Goal: Transaction & Acquisition: Purchase product/service

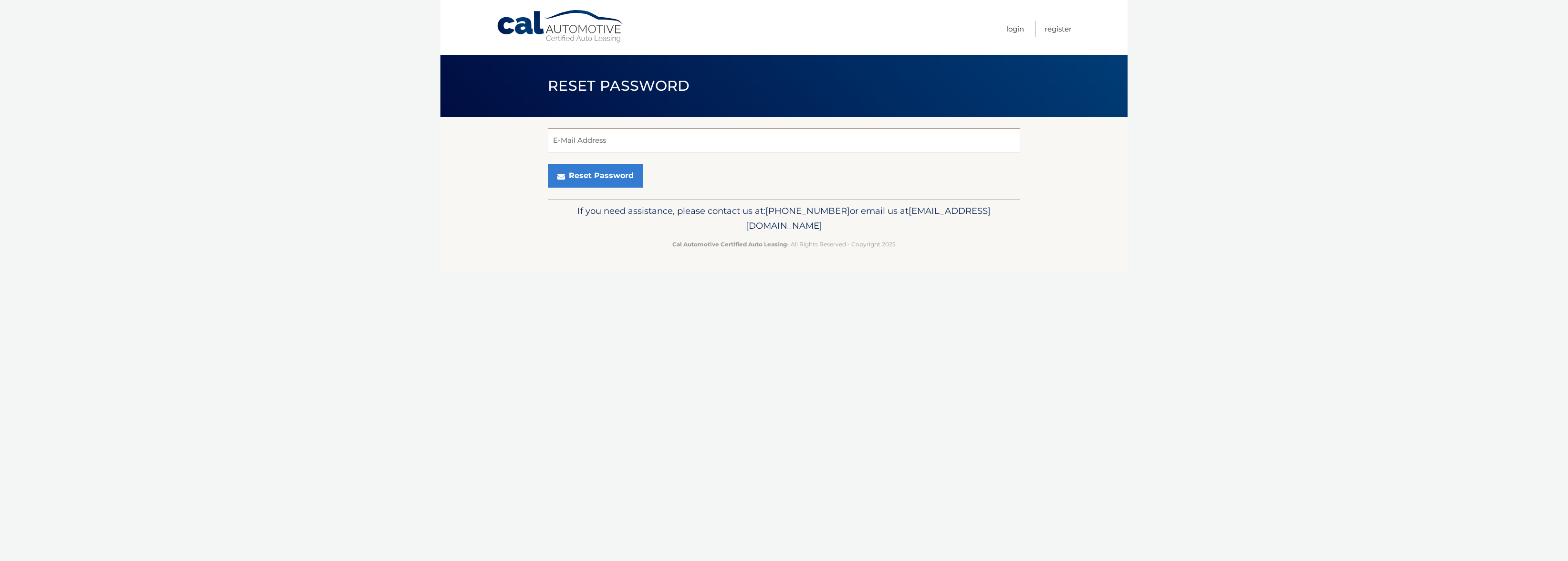
click at [765, 144] on input "E-Mail Address" at bounding box center [784, 140] width 473 height 24
type input "Wheels7399@yahoo.com"
click at [612, 178] on button "Reset Password" at bounding box center [596, 176] width 96 height 24
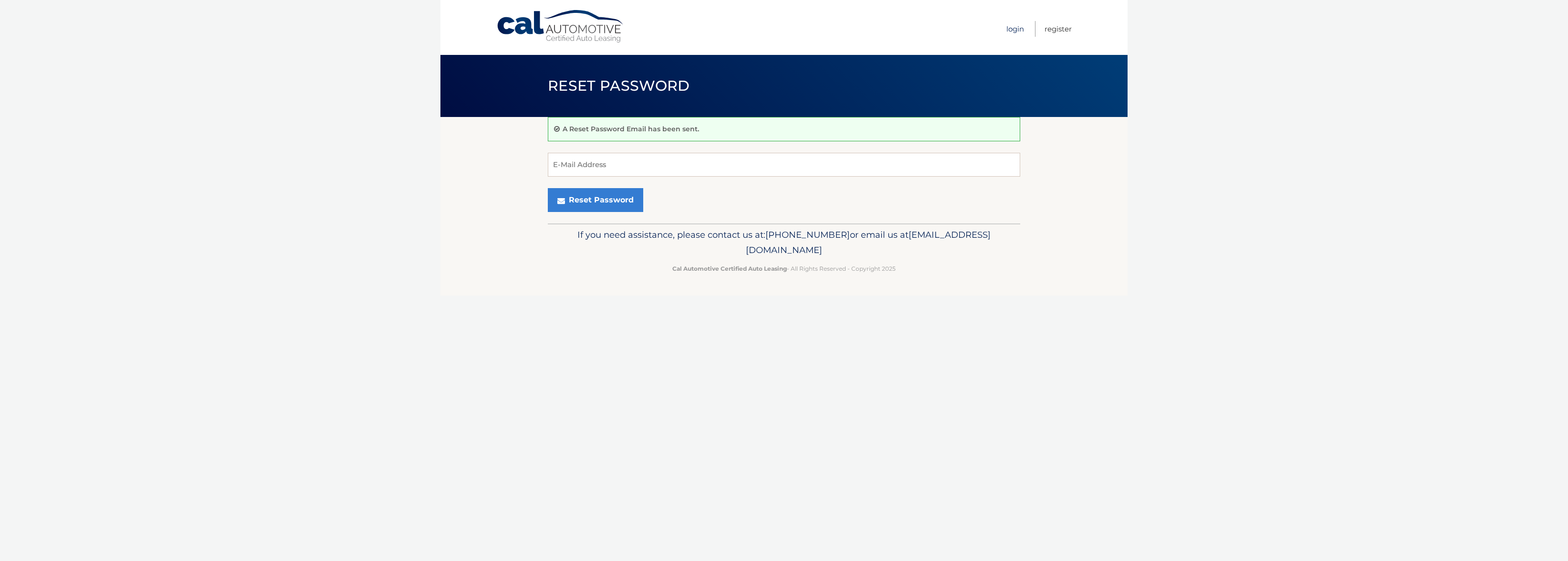
click at [1014, 29] on link "Login" at bounding box center [1016, 29] width 18 height 16
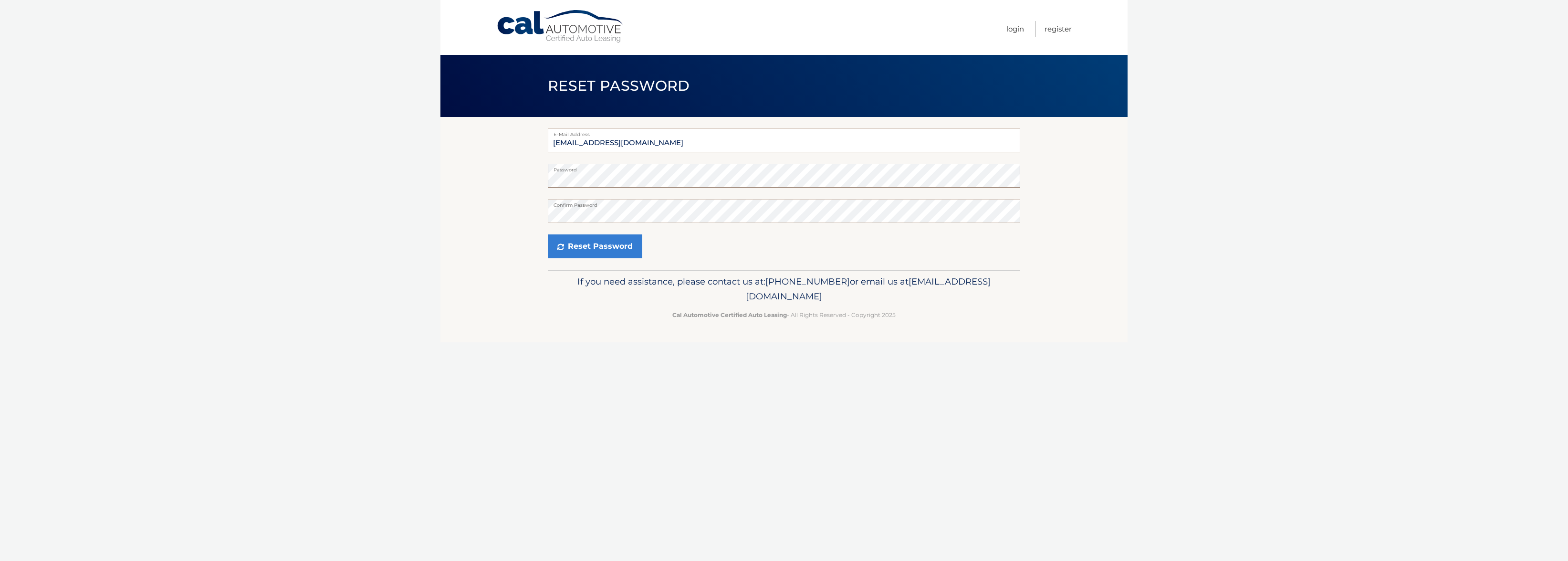
click at [548, 234] on button "Reset Password" at bounding box center [595, 246] width 94 height 24
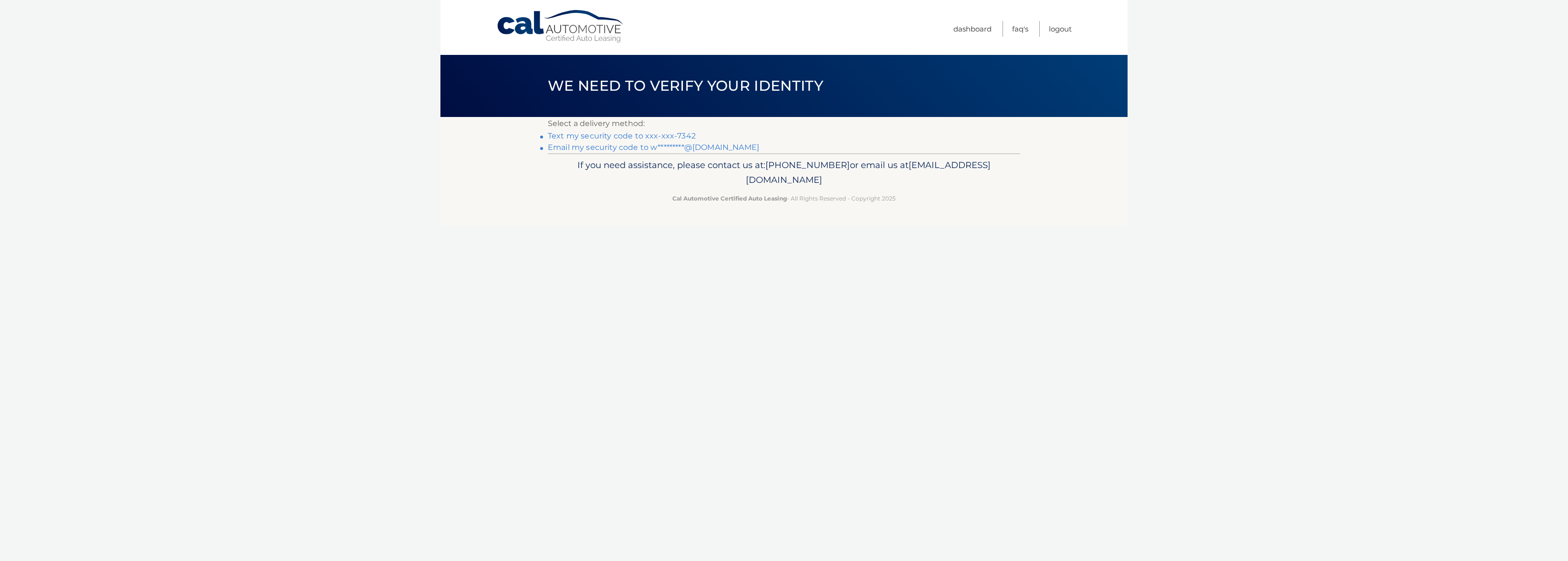
click at [584, 137] on link "Text my security code to xxx-xxx-7342" at bounding box center [621, 135] width 148 height 9
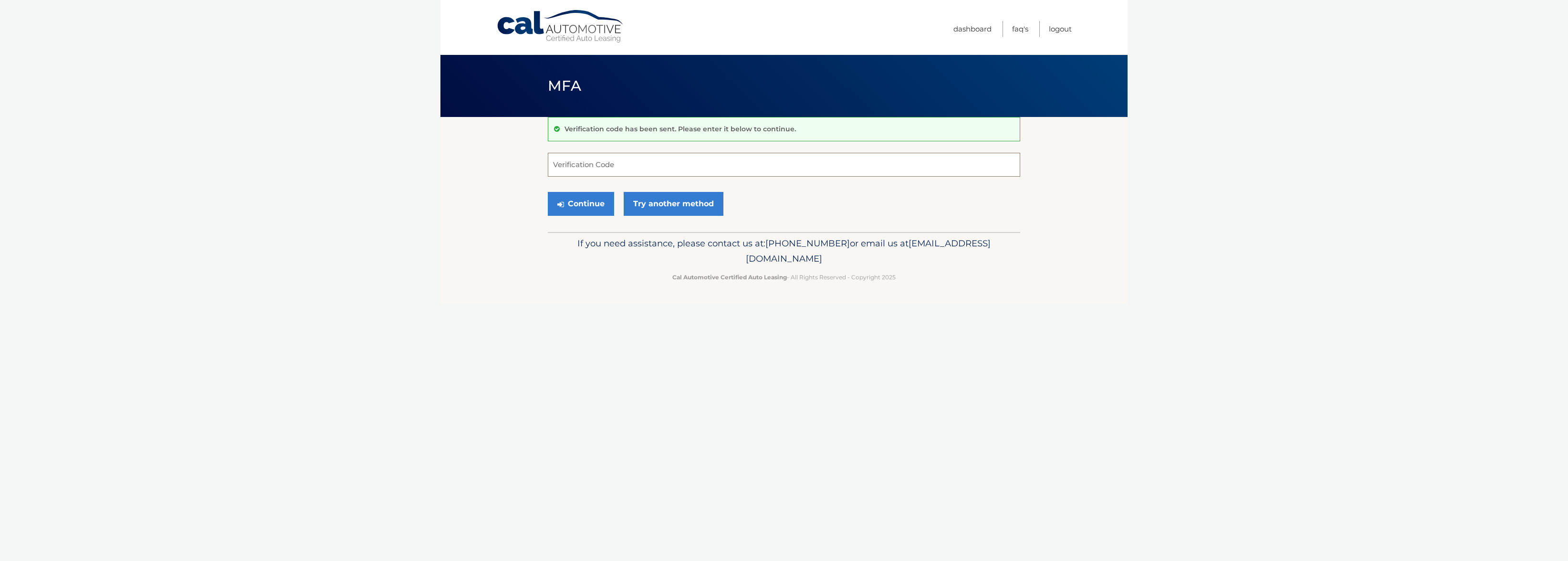
click at [571, 163] on input "Verification Code" at bounding box center [784, 165] width 473 height 24
type input "430612"
click at [548, 192] on button "Continue" at bounding box center [580, 204] width 66 height 24
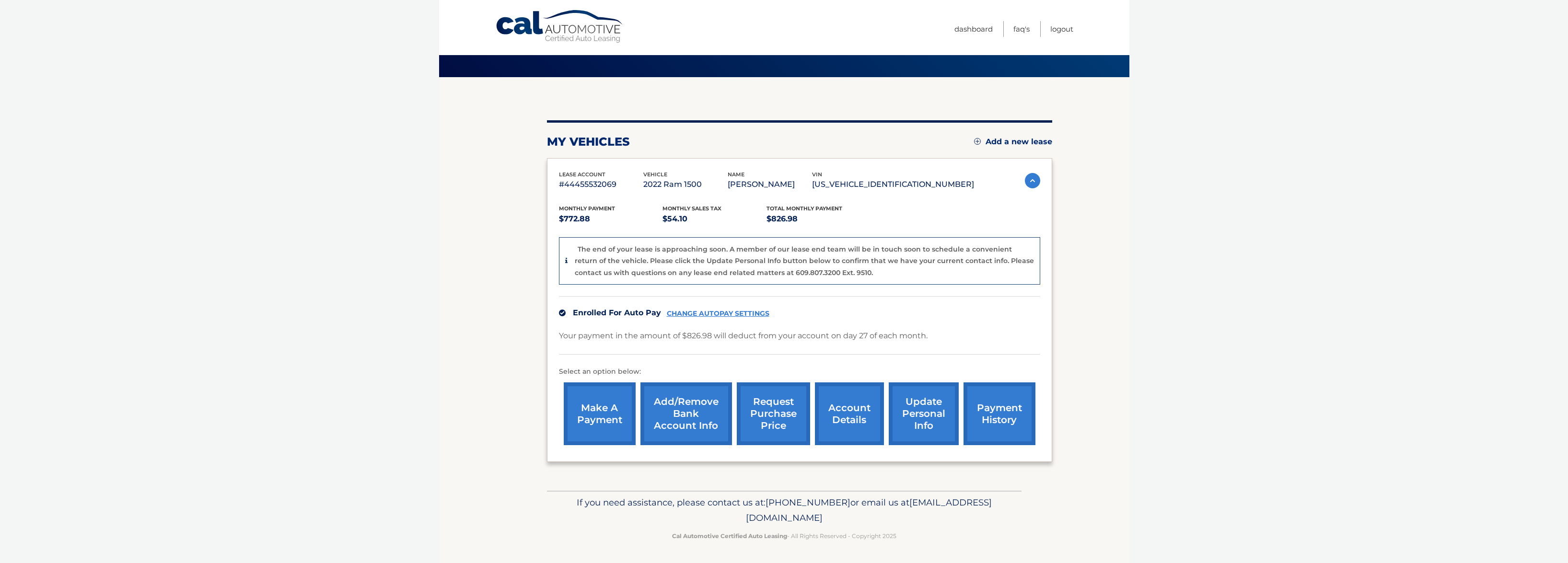
scroll to position [40, 0]
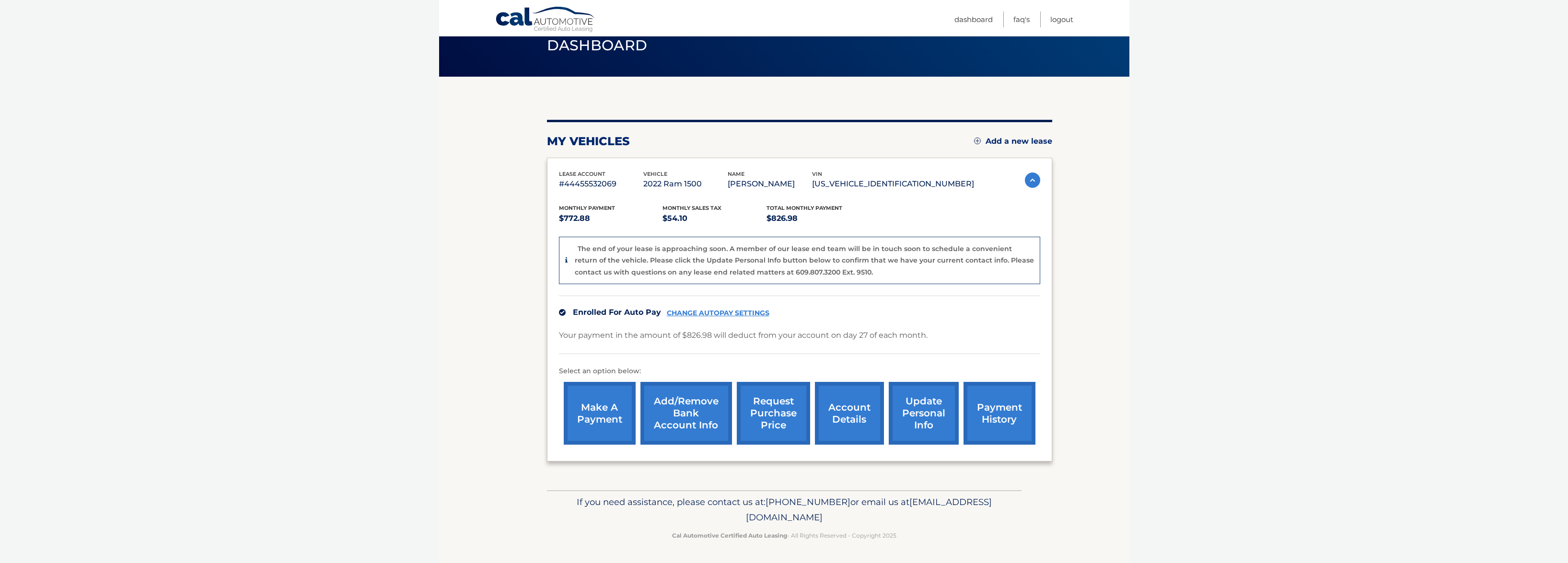
click at [842, 398] on link "account details" at bounding box center [850, 414] width 69 height 63
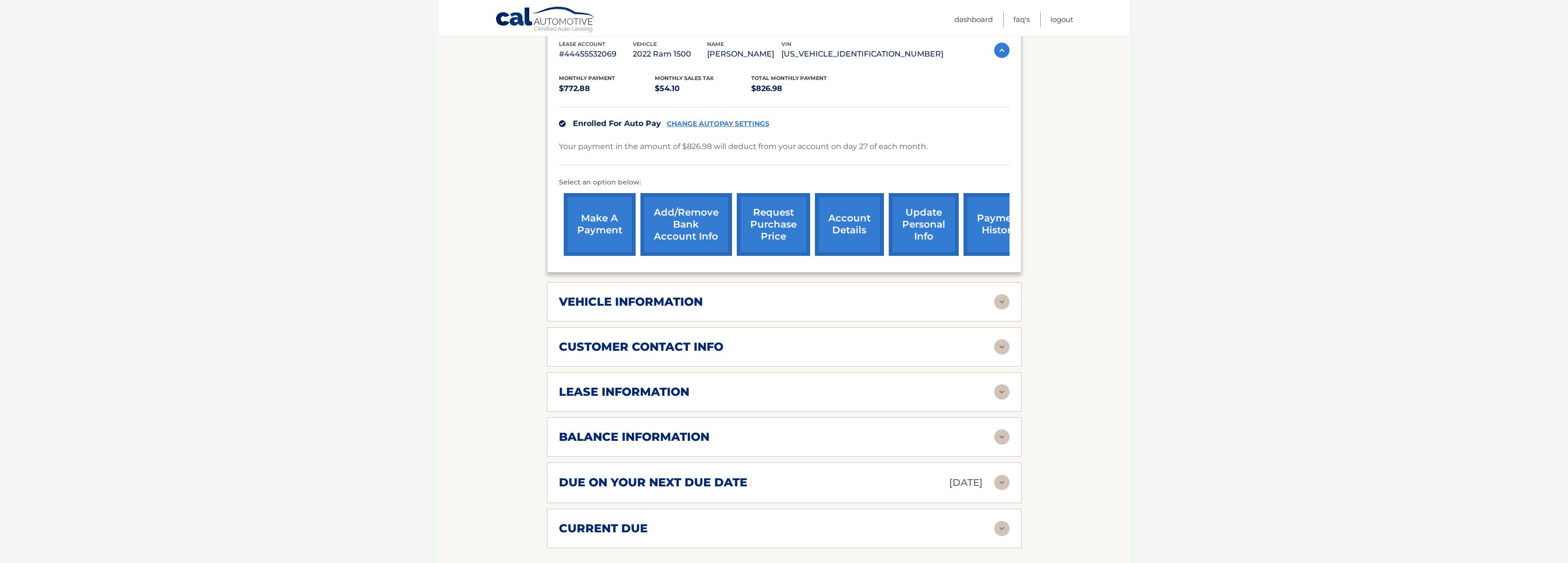
scroll to position [239, 0]
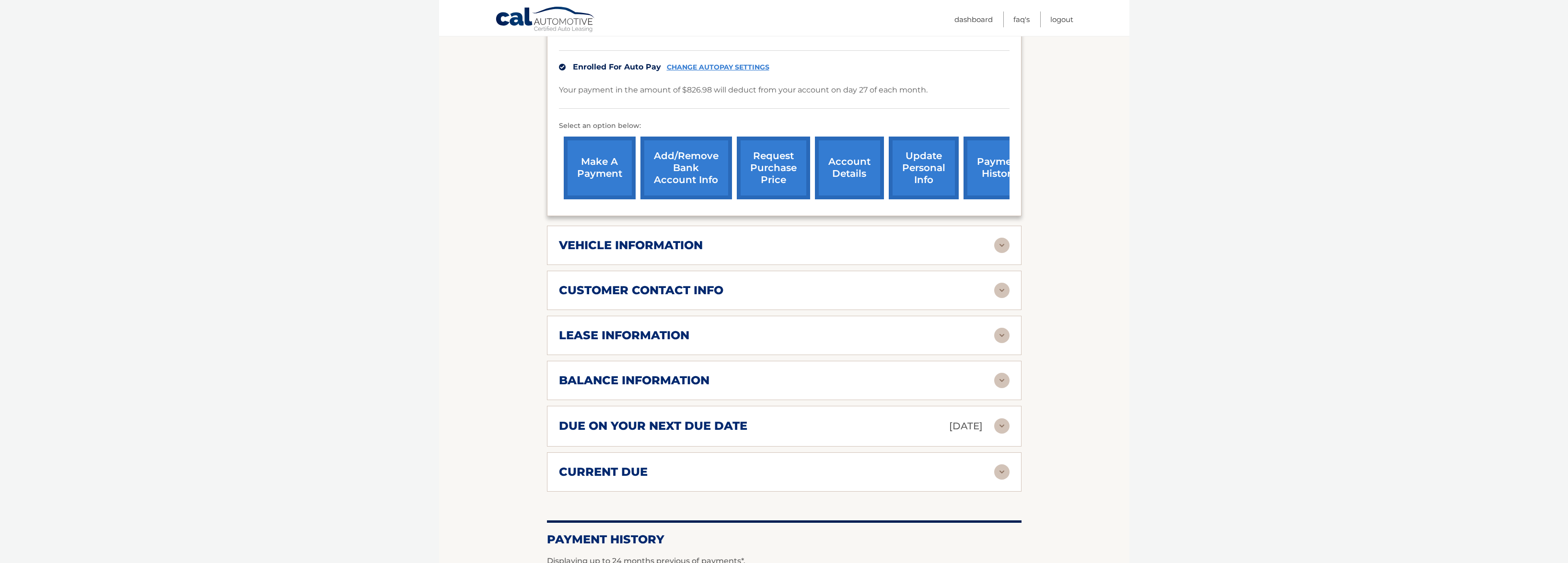
click at [808, 385] on div "balance information" at bounding box center [777, 380] width 435 height 14
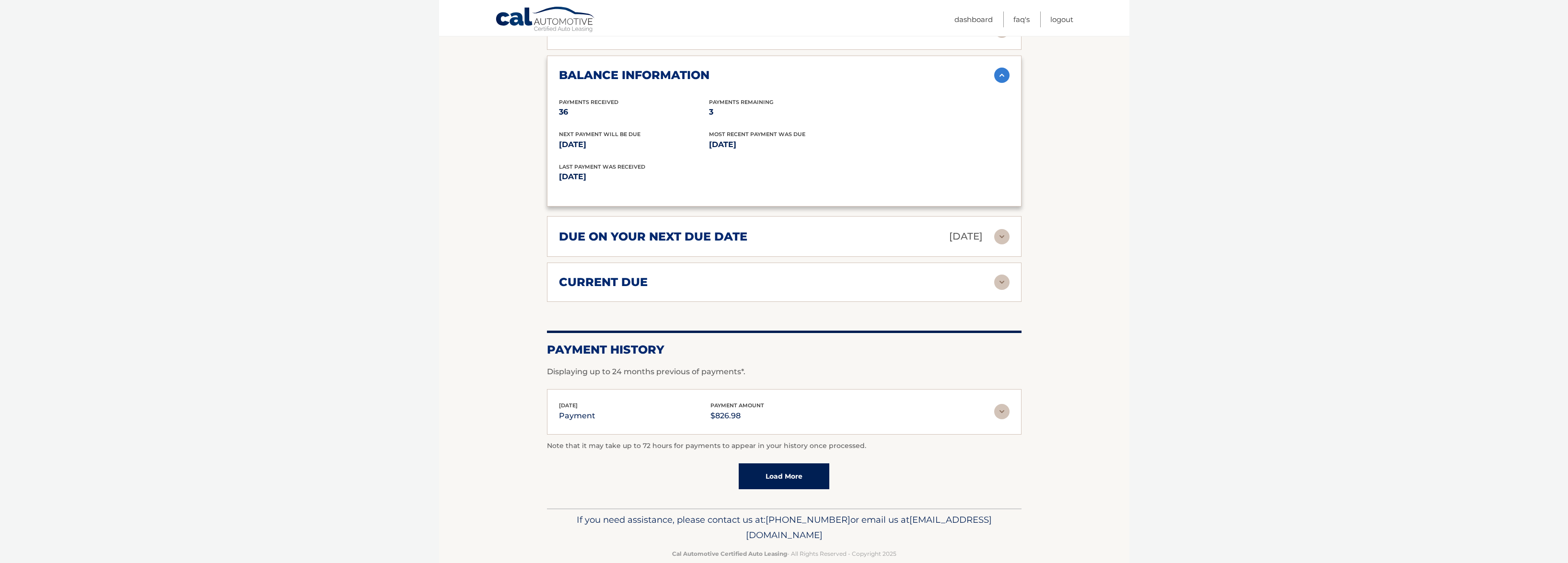
scroll to position [562, 0]
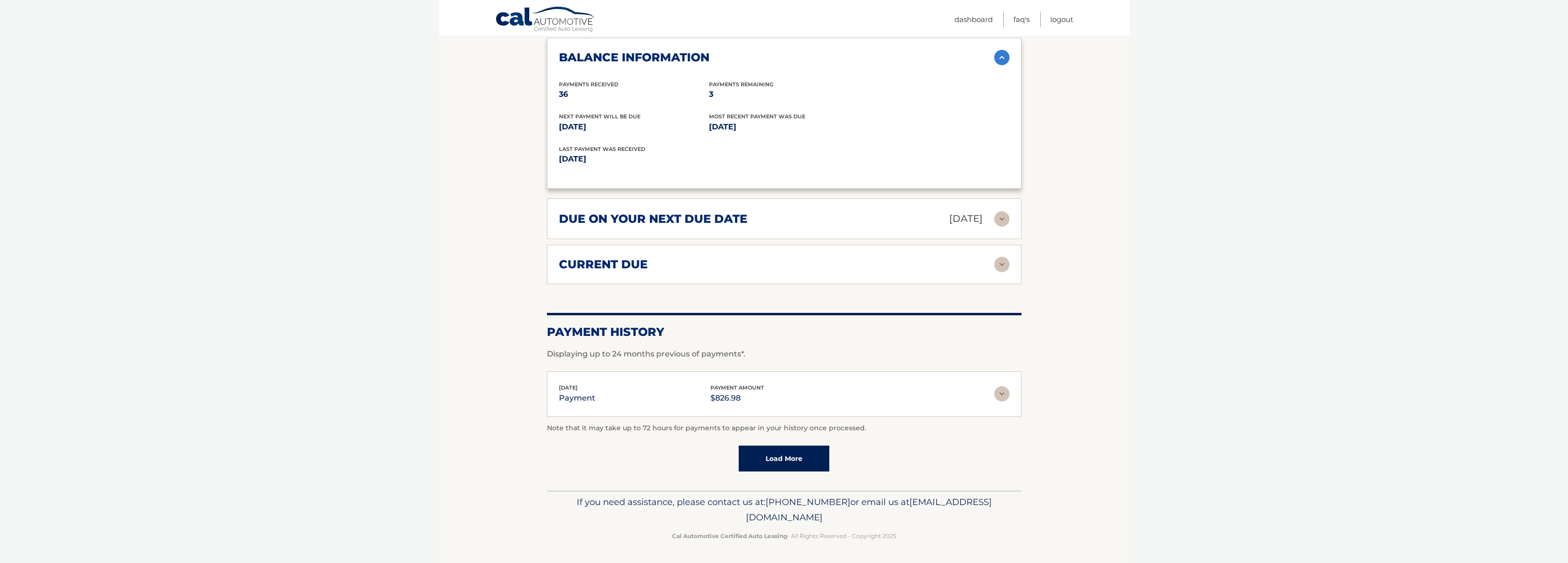
click at [1002, 394] on img at bounding box center [1002, 394] width 15 height 15
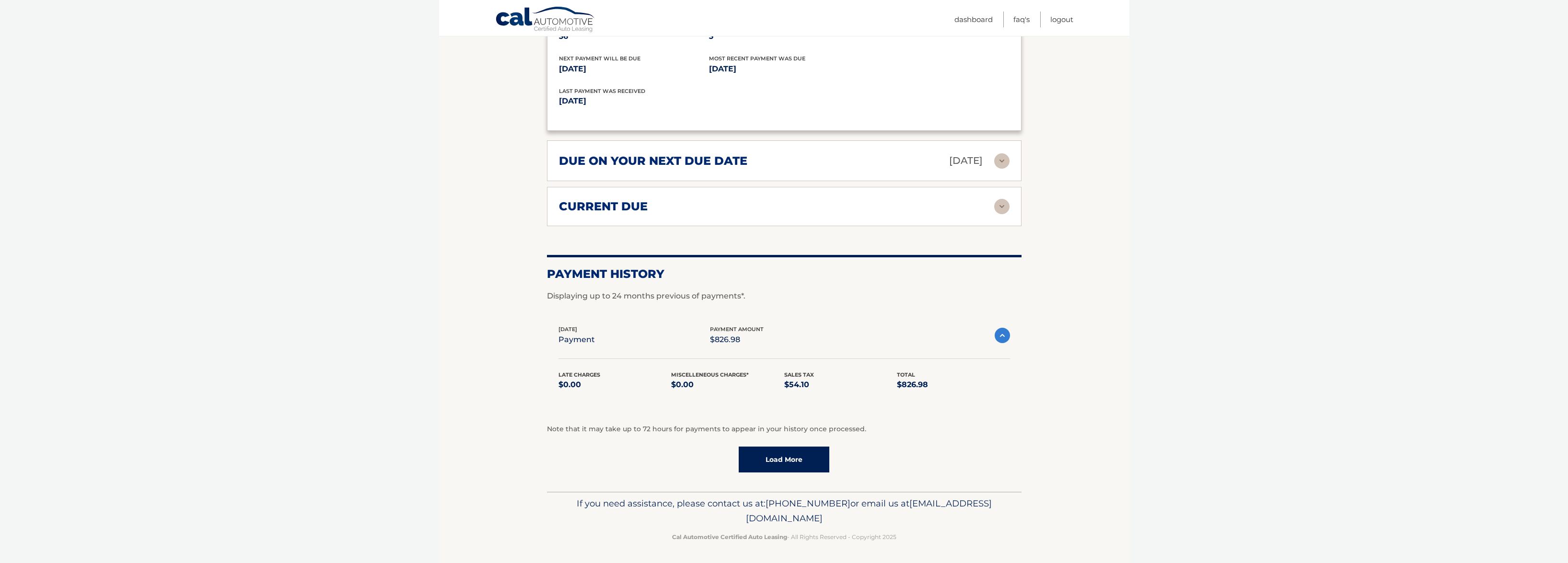
scroll to position [622, 0]
click at [815, 444] on div "Note that it may take up to 72 hours for payments to appear in your history onc…" at bounding box center [784, 446] width 475 height 49
click at [815, 454] on link "Load More" at bounding box center [784, 458] width 91 height 26
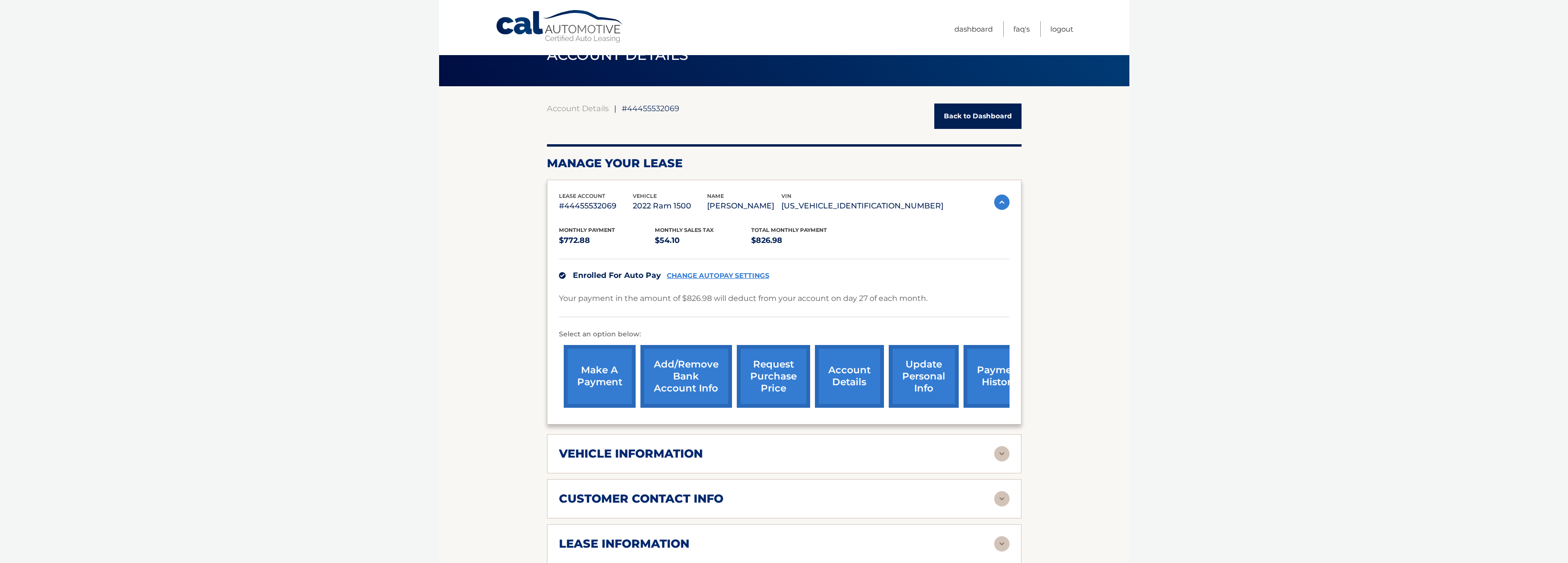
scroll to position [96, 0]
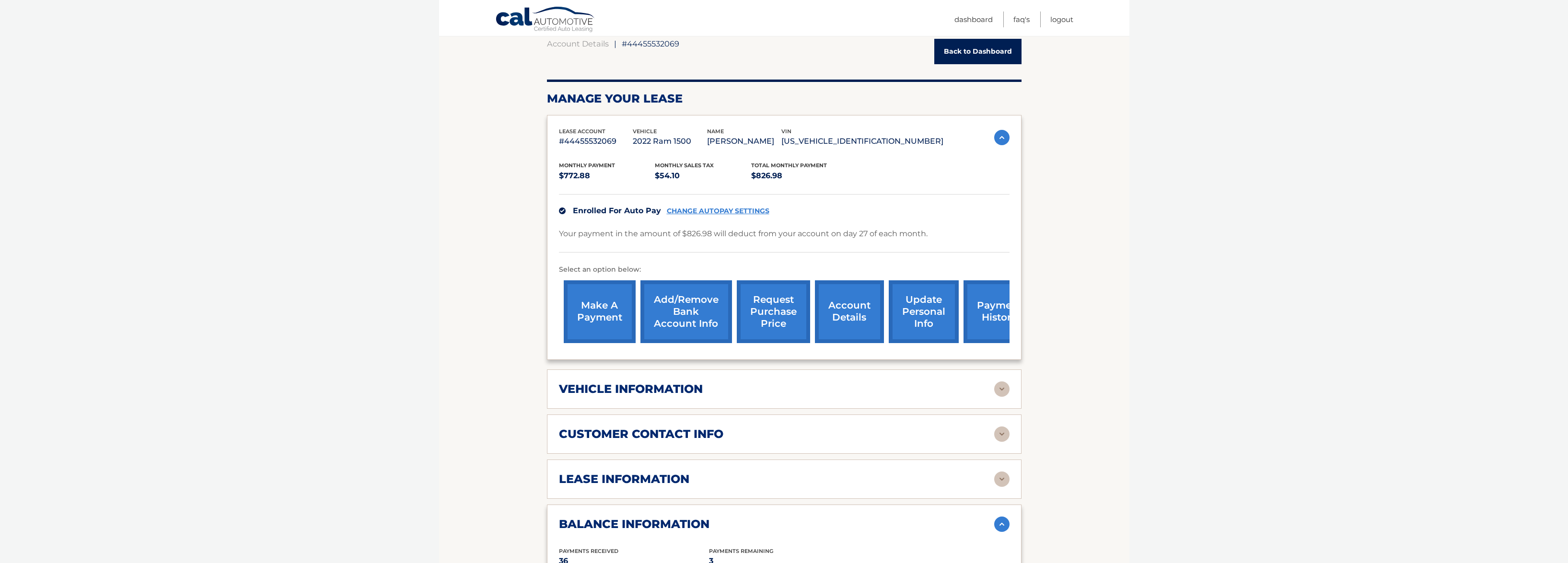
click at [758, 213] on link "CHANGE AUTOPAY SETTINGS" at bounding box center [718, 211] width 103 height 8
click at [602, 311] on link "make a payment" at bounding box center [600, 312] width 72 height 63
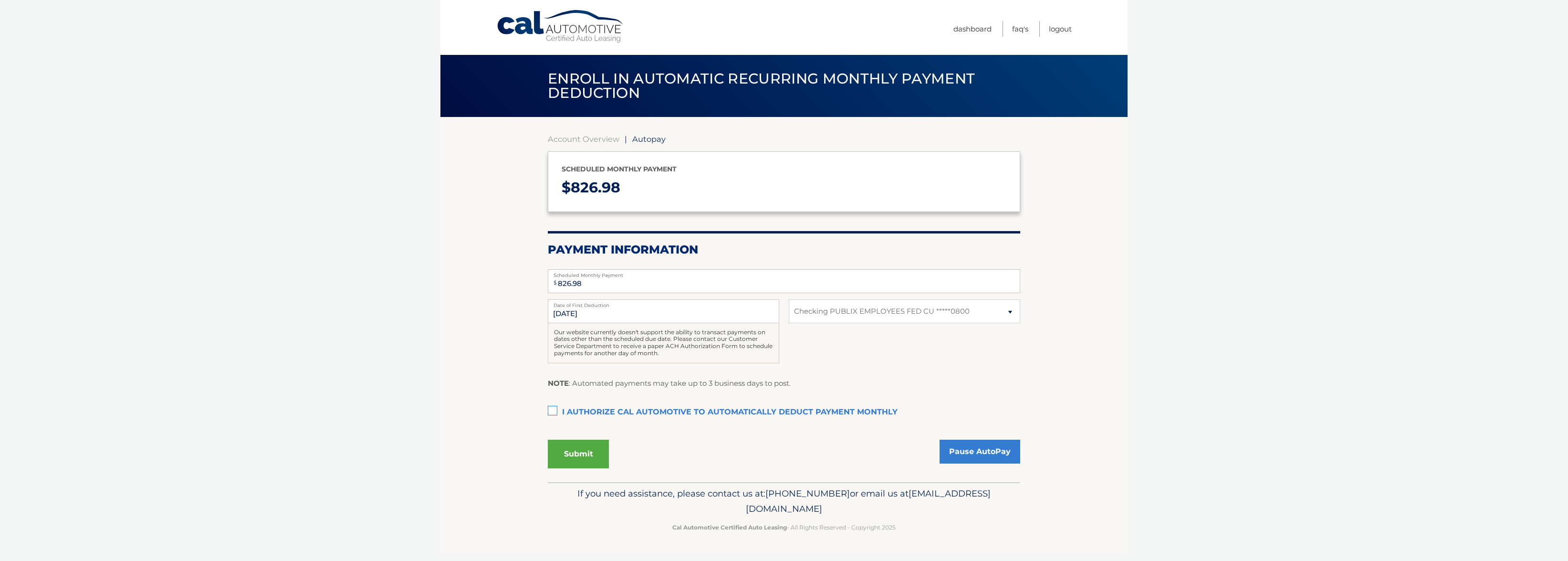
select select "ZTkzNmYyMDgtMGI2OS00MjE4LWE5MmYtNDMyNjQ0YmIxMzc4"
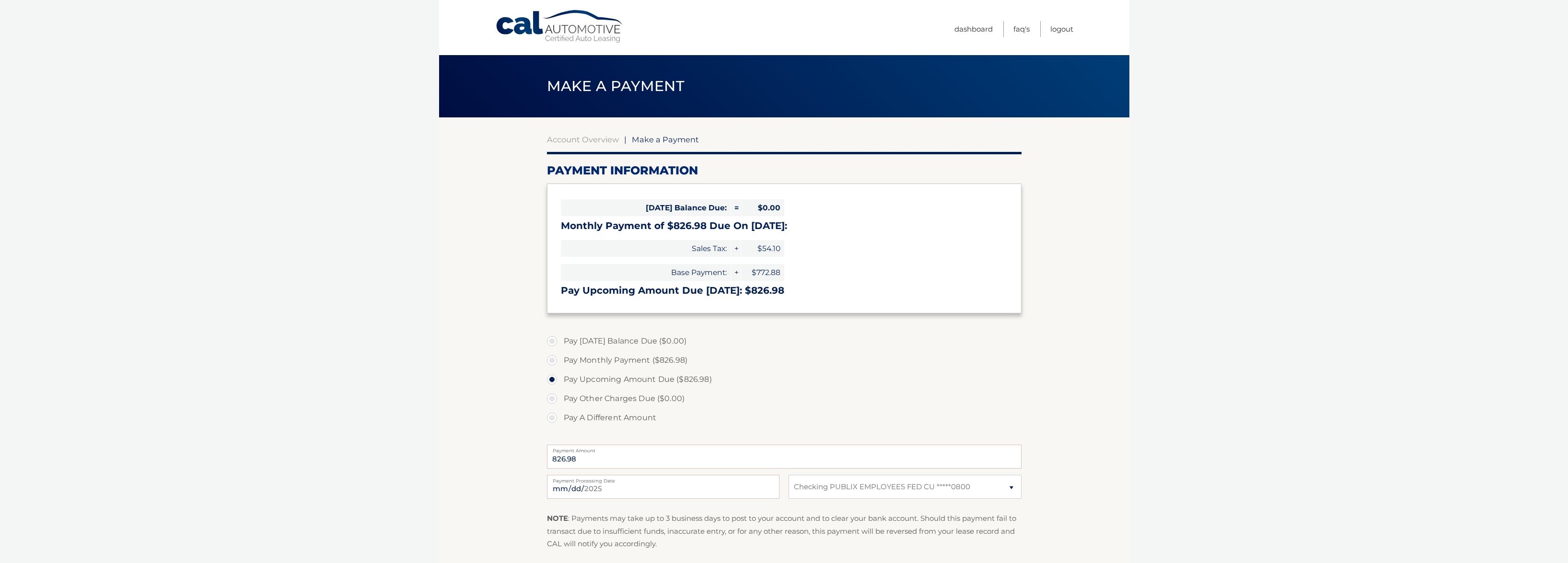
select select "ZTkzNmYyMDgtMGI2OS00MjE4LWE5MmYtNDMyNjQ0YmIxMzc4"
click at [552, 414] on label "Pay A Different Amount" at bounding box center [784, 418] width 475 height 19
click at [552, 414] on input "Pay A Different Amount" at bounding box center [556, 416] width 10 height 15
radio input "true"
click at [445, 344] on section "Account Overview | Make a Payment Payment Information Today's Balance Due: = $0…" at bounding box center [784, 364] width 690 height 494
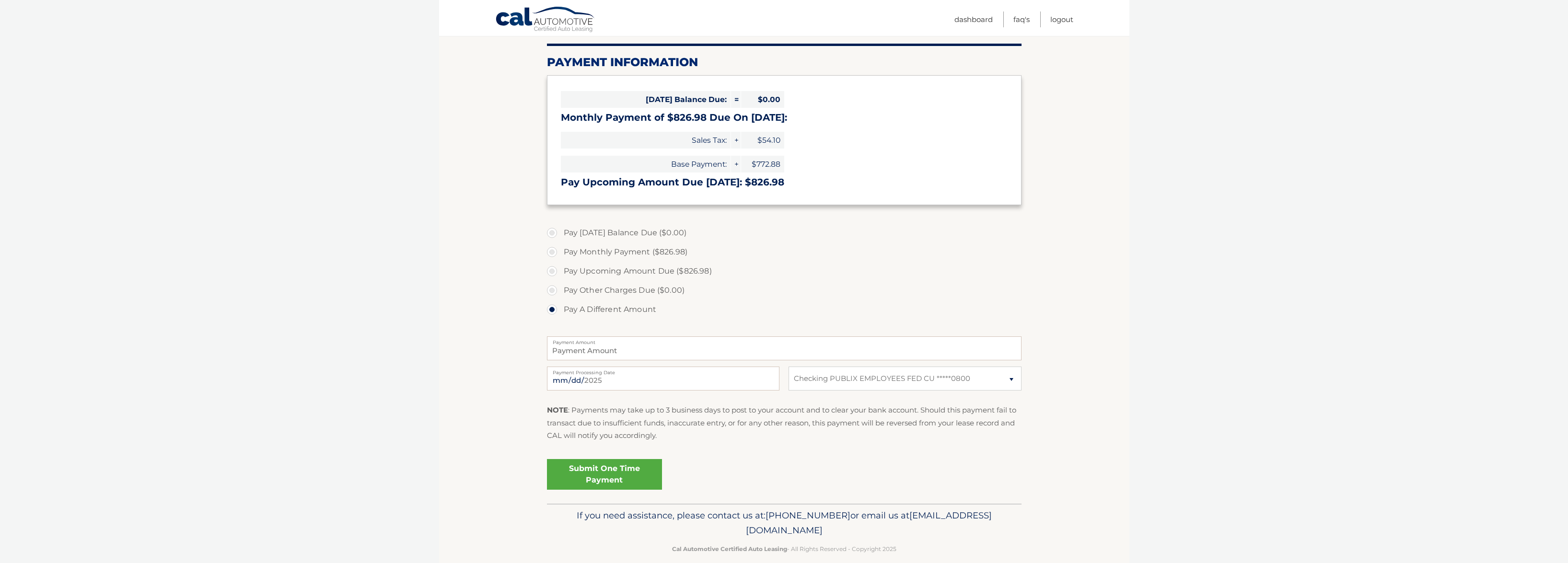
scroll to position [121, 0]
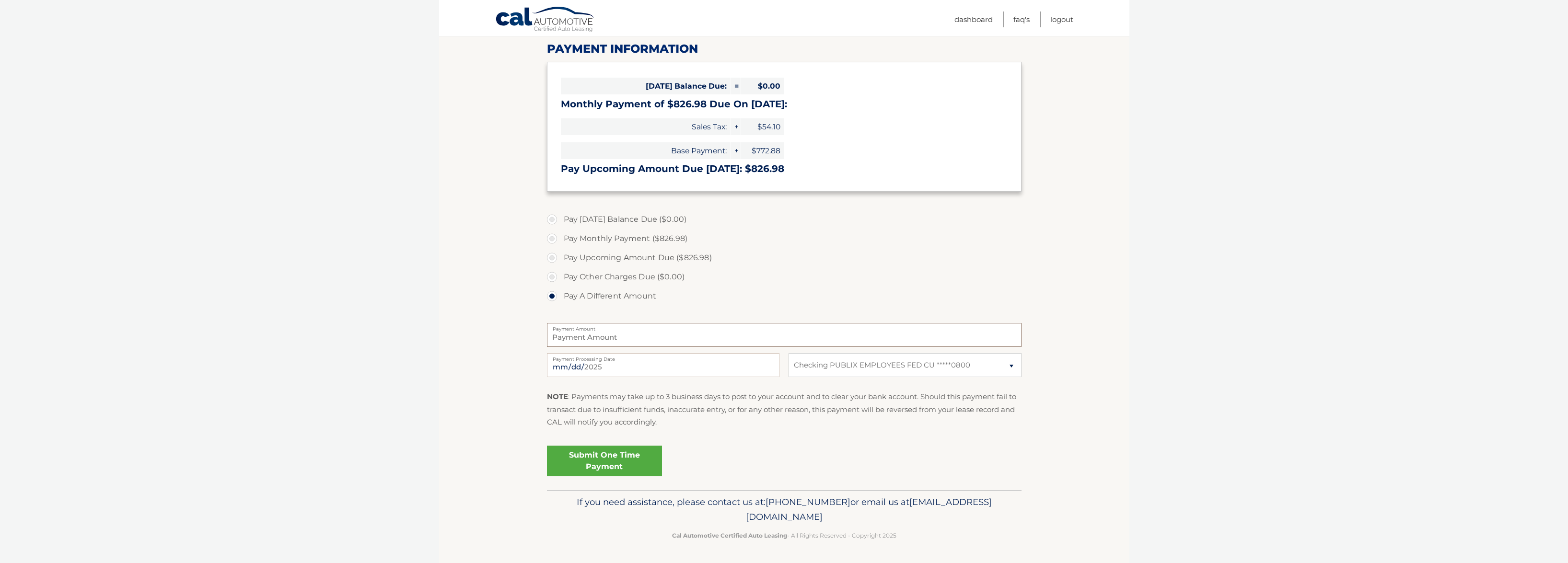
click at [598, 340] on input "Payment Amount" at bounding box center [784, 335] width 475 height 24
click at [822, 368] on select "Select Bank Account Checking PUBLIX EMPLOYEES FED CU *****0800" at bounding box center [904, 365] width 233 height 24
select select
click at [788, 353] on select "Select Bank Account Checking PUBLIX EMPLOYEES FED CU *****0800" at bounding box center [904, 365] width 233 height 24
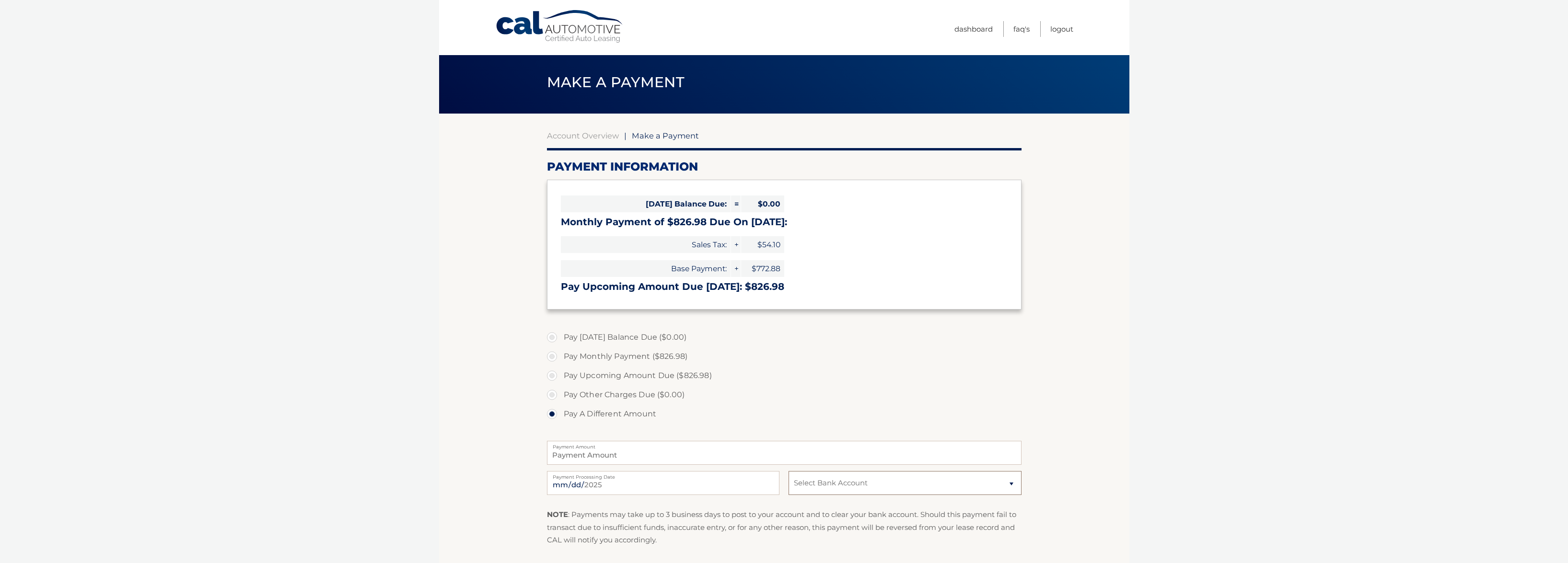
scroll to position [0, 0]
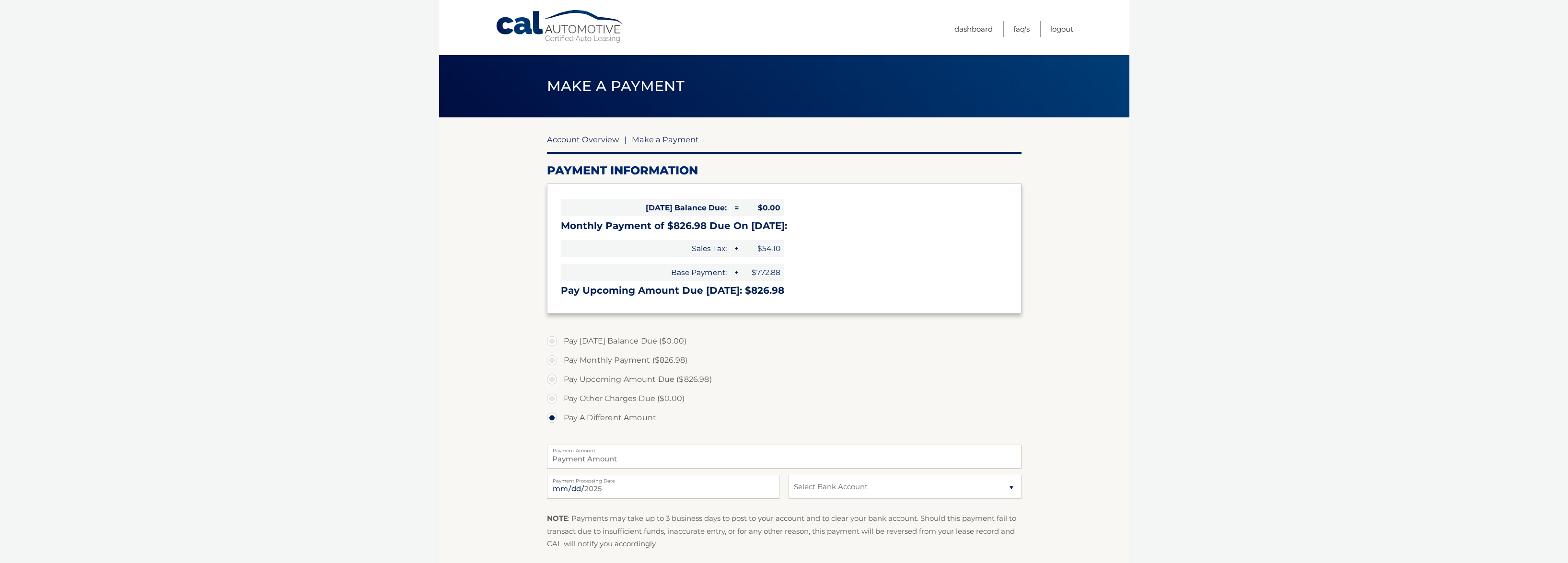
click at [593, 140] on link "Account Overview" at bounding box center [583, 139] width 72 height 10
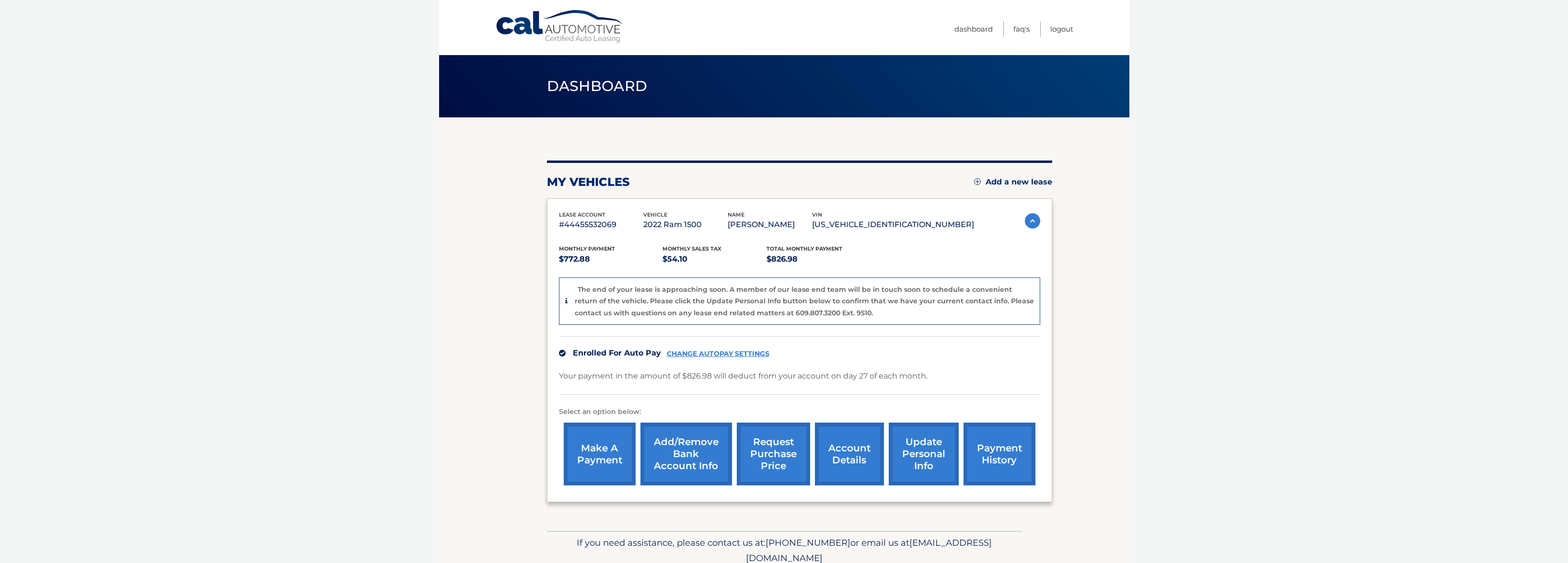
click at [682, 350] on link "CHANGE AUTOPAY SETTINGS" at bounding box center [718, 354] width 103 height 8
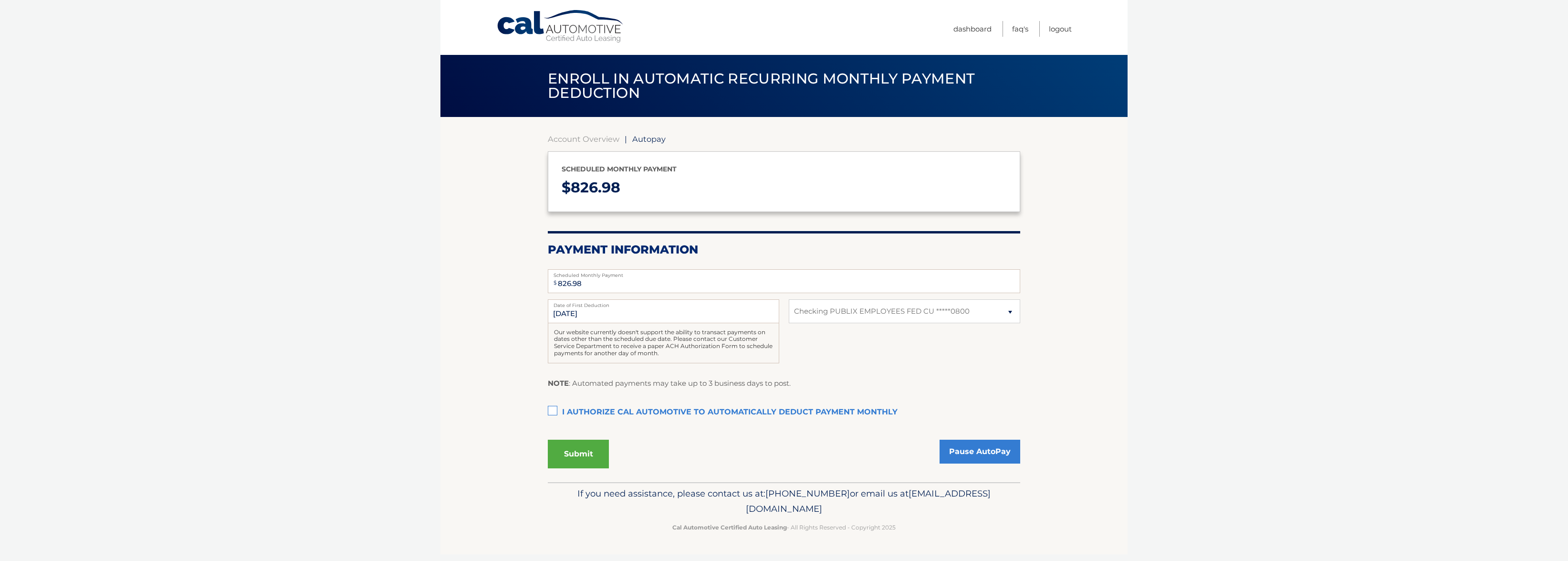
select select "ZTkzNmYyMDgtMGI2OS00MjE4LWE5MmYtNDMyNjQ0YmIxMzc4"
click at [800, 310] on select "Select Bank Account Checking PUBLIX EMPLOYEES FED CU *****0800" at bounding box center [904, 311] width 232 height 24
select select
click at [789, 299] on select "Select Bank Account Checking PUBLIX EMPLOYEES FED CU *****0800" at bounding box center [904, 311] width 232 height 24
click at [956, 454] on link "Pause AutoPay" at bounding box center [980, 452] width 81 height 24
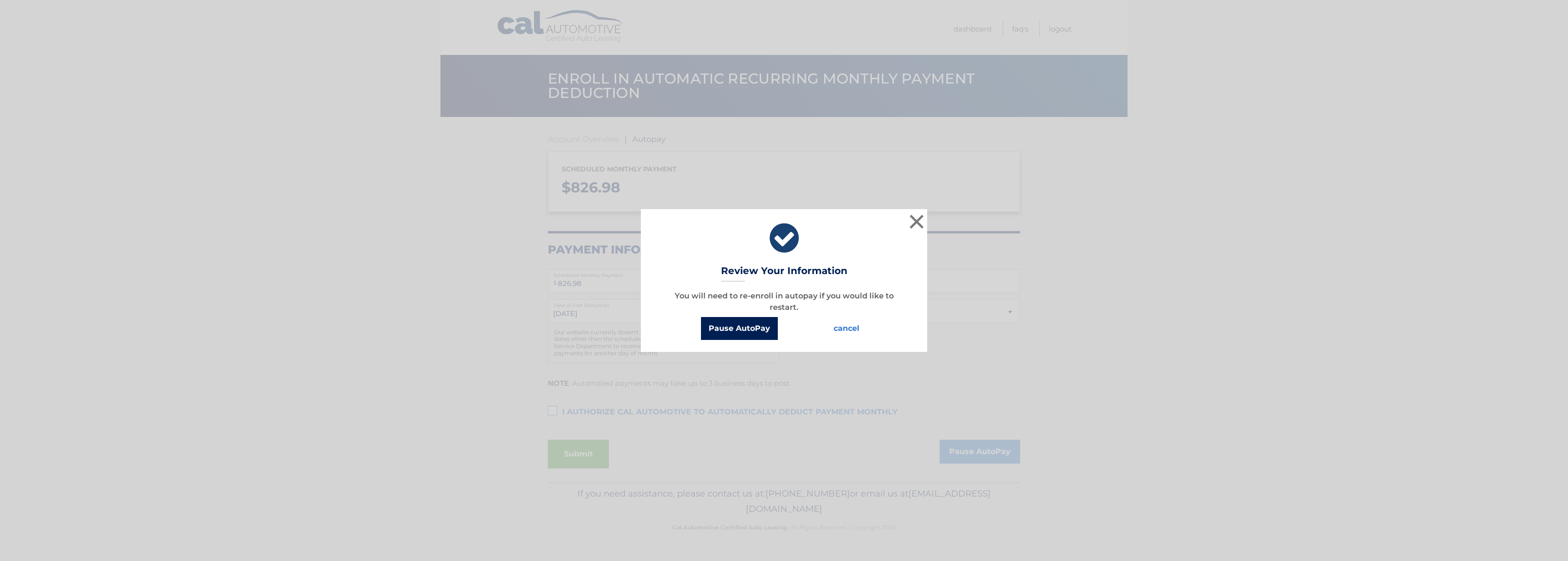
click at [748, 328] on button "Pause AutoPay" at bounding box center [739, 329] width 76 height 23
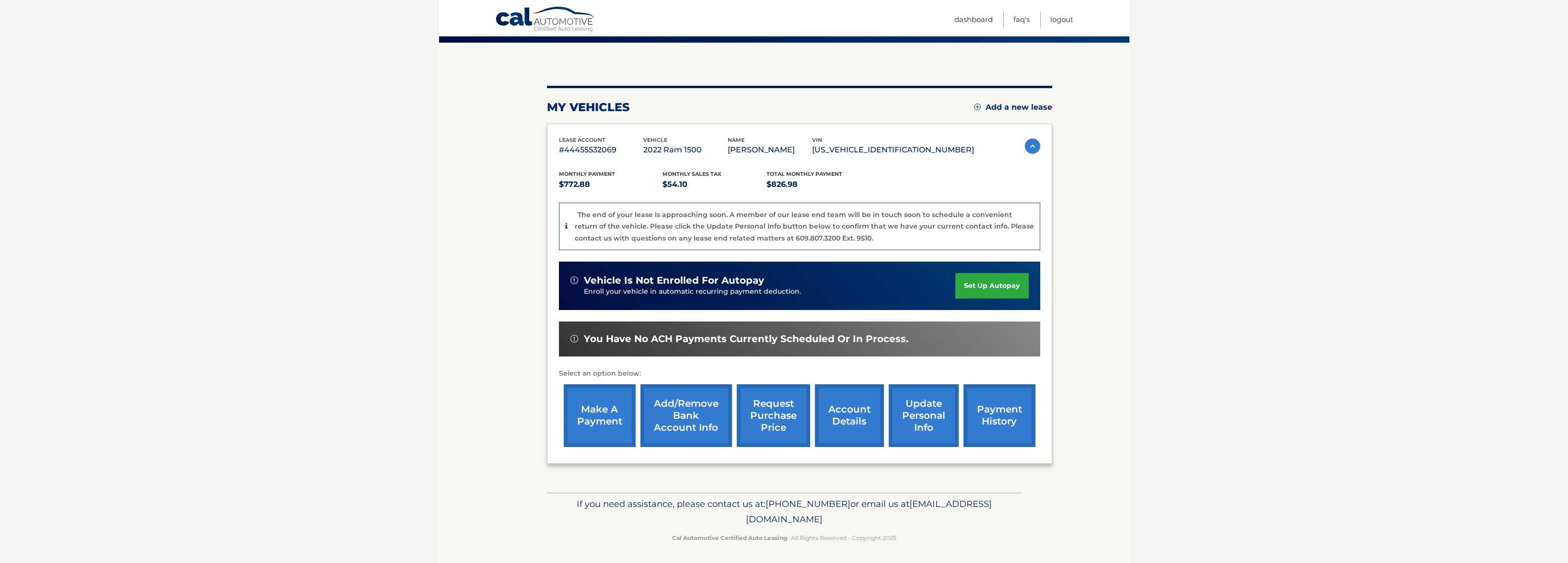
scroll to position [77, 0]
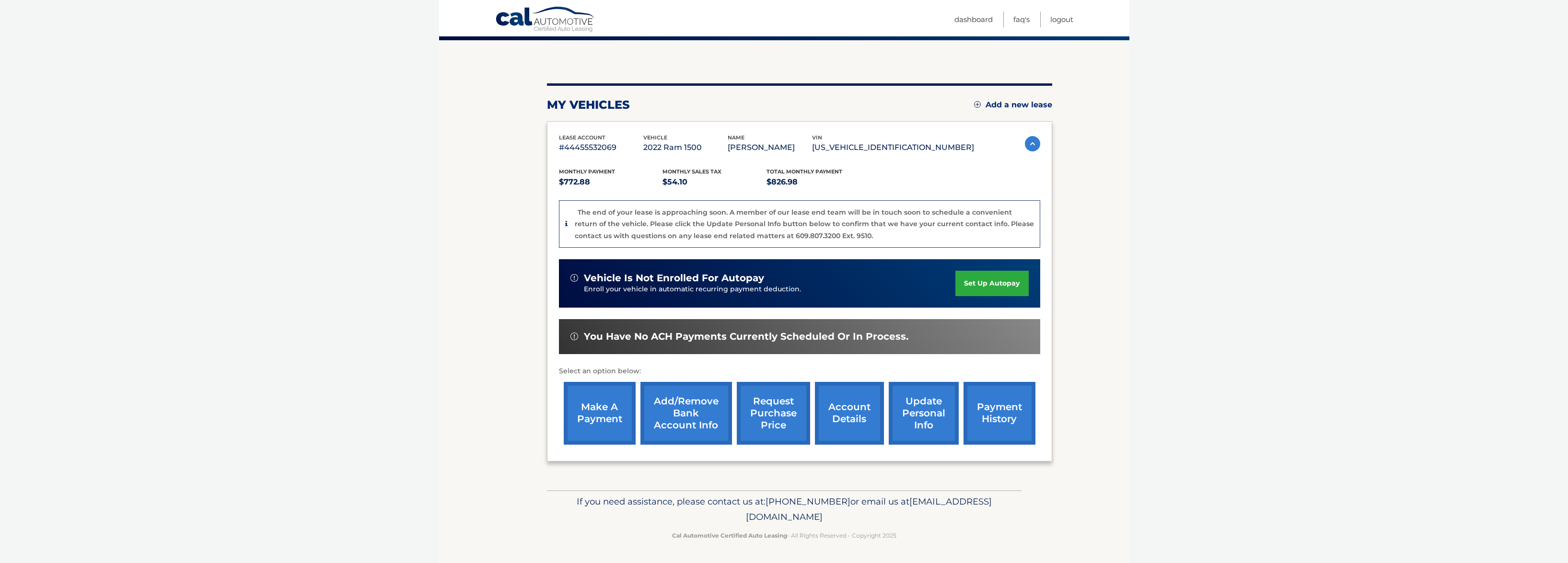
click at [692, 400] on link "Add/Remove bank account info" at bounding box center [686, 414] width 91 height 63
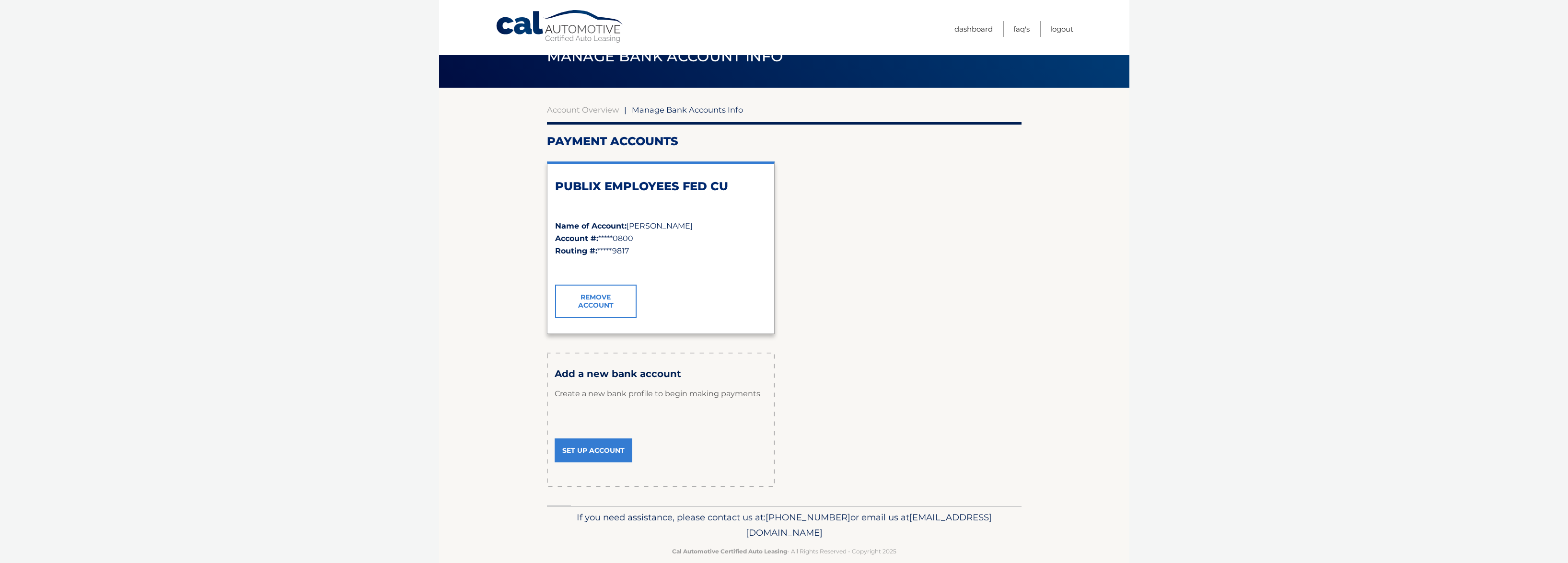
scroll to position [45, 0]
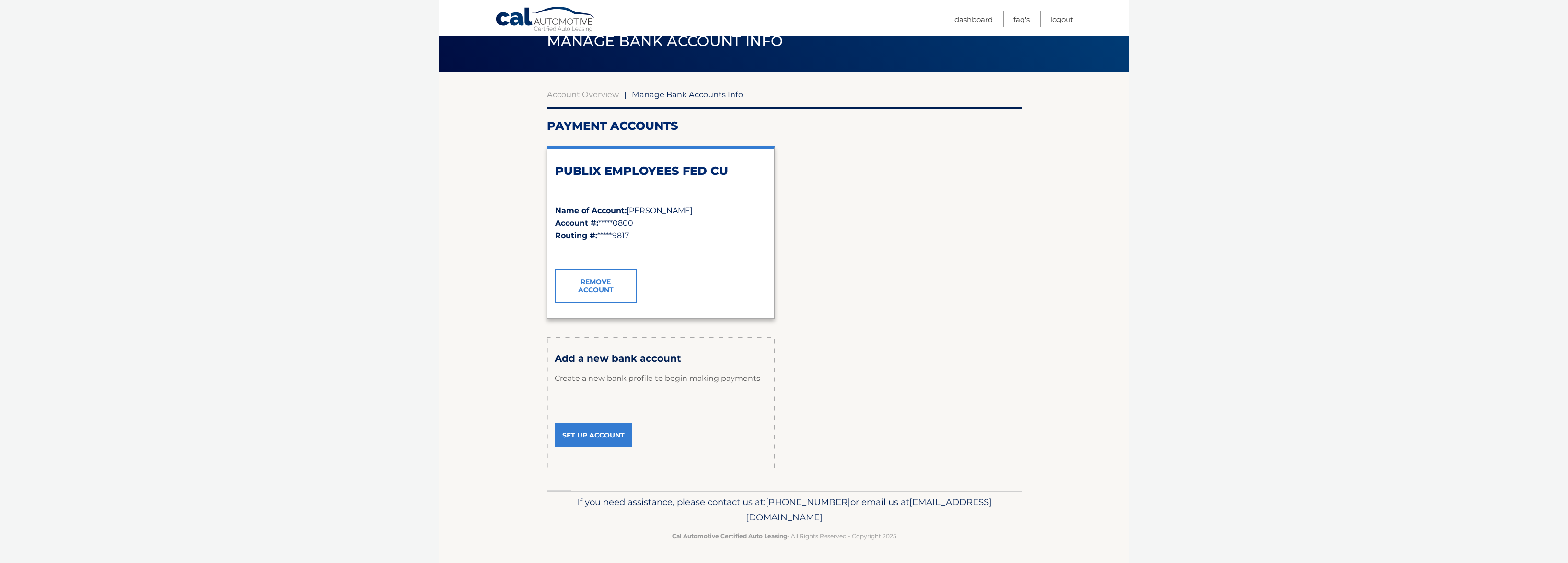
click at [615, 433] on link "Set Up Account" at bounding box center [593, 435] width 78 height 24
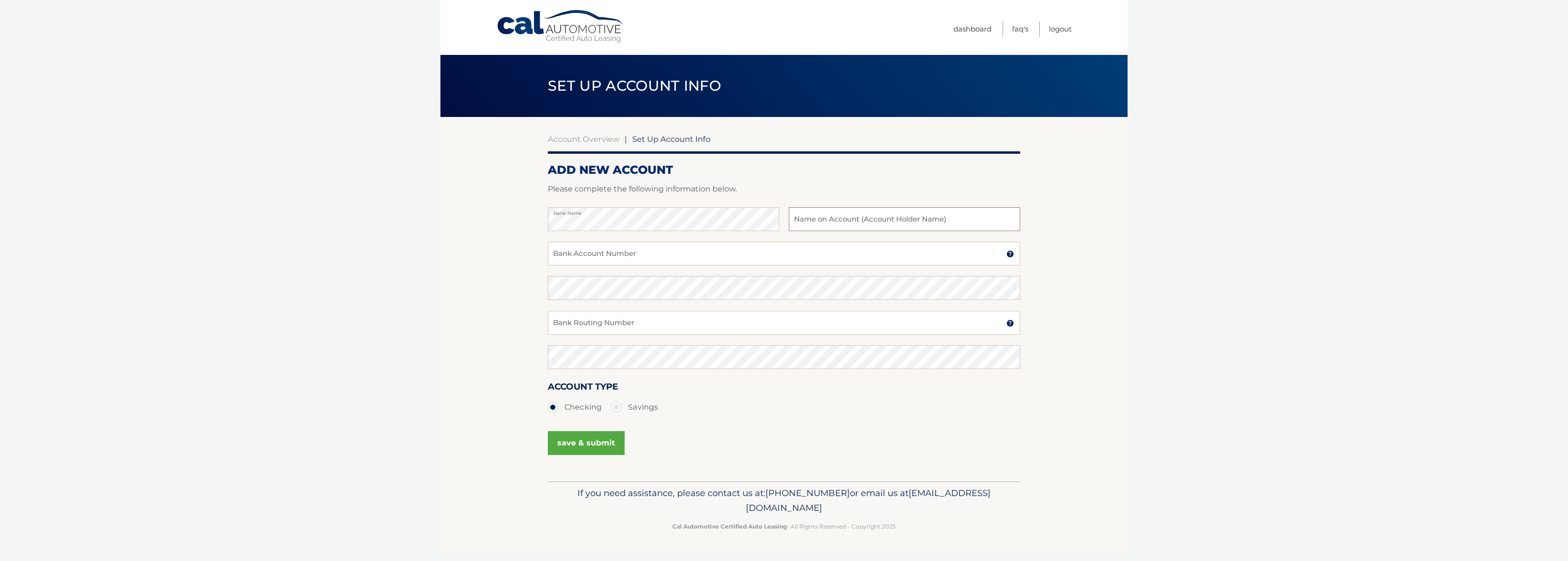
click at [821, 220] on input "text" at bounding box center [904, 219] width 232 height 24
click at [830, 253] on input "Bank Account Number" at bounding box center [784, 254] width 473 height 24
click at [815, 220] on input "[PERSON_NAME]" at bounding box center [904, 219] width 232 height 24
drag, startPoint x: 854, startPoint y: 221, endPoint x: 786, endPoint y: 218, distance: 68.1
click at [786, 218] on div "Bank Name [PERSON_NAME] Name on Bank Account Holder" at bounding box center [784, 224] width 473 height 34
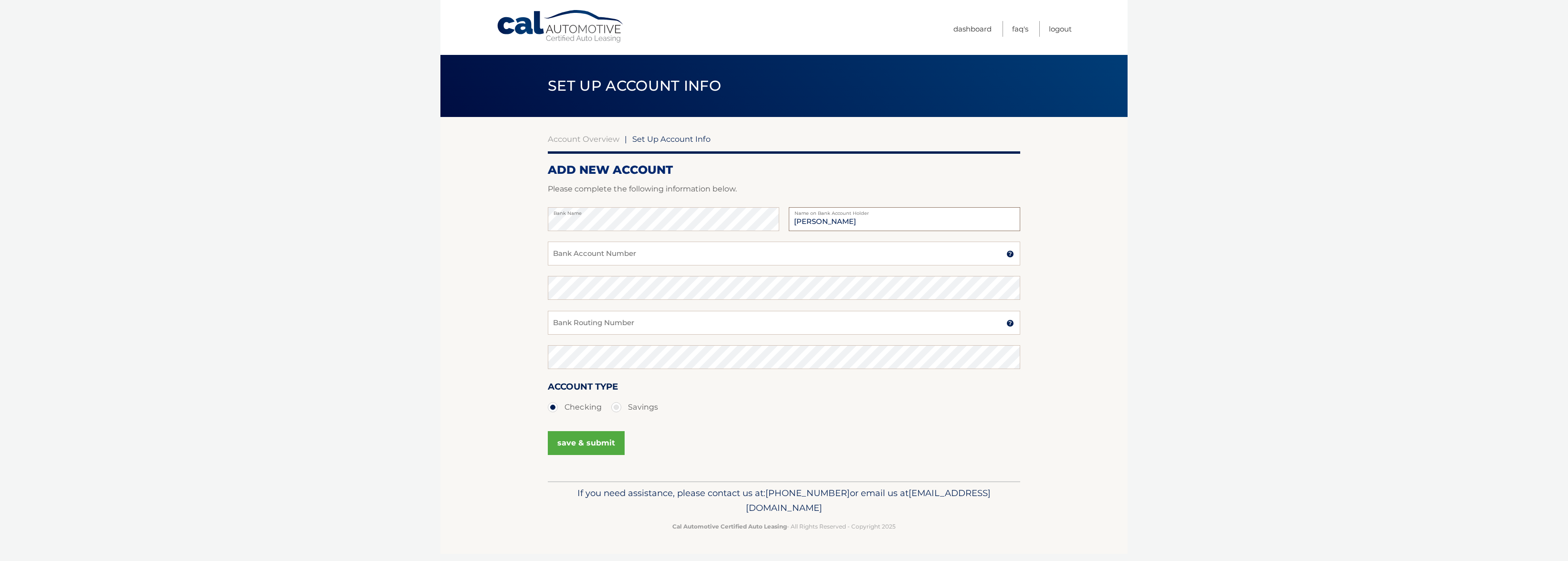
type input "[PERSON_NAME]"
click at [775, 256] on input "Bank Account Number" at bounding box center [784, 254] width 473 height 24
click at [1009, 254] on img at bounding box center [1010, 254] width 8 height 8
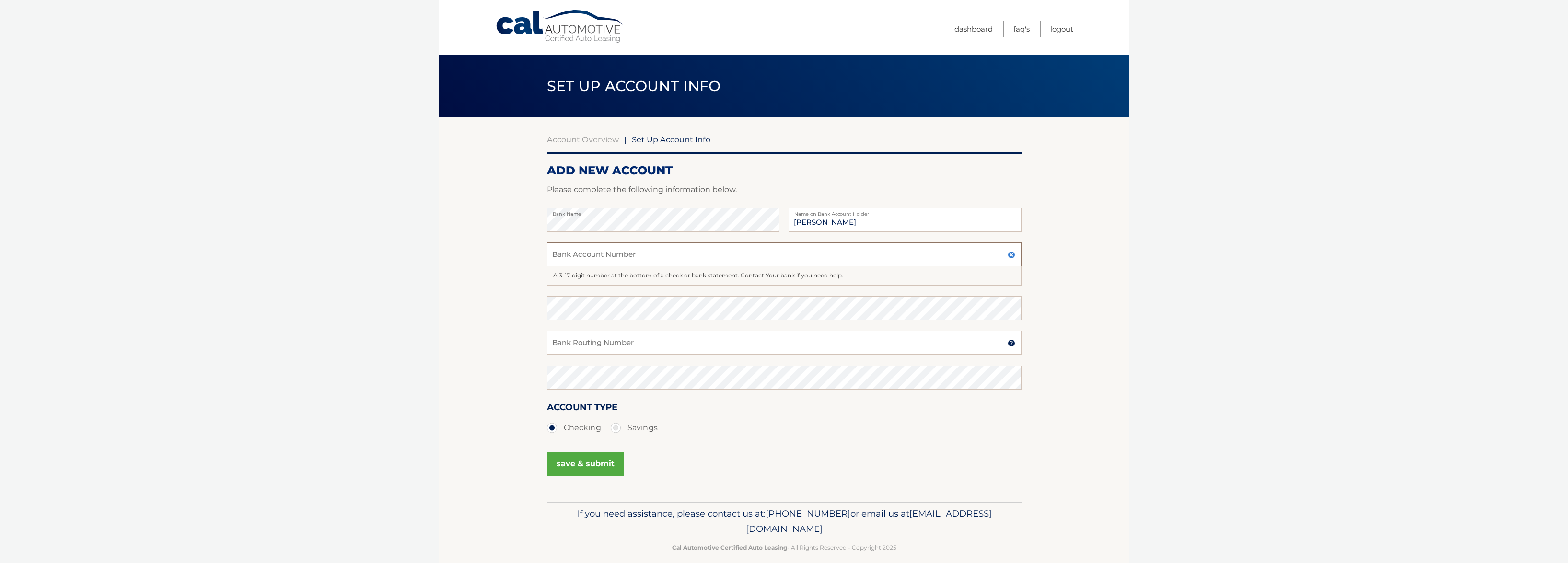
click at [817, 261] on input "Bank Account Number" at bounding box center [784, 254] width 475 height 24
click at [1012, 345] on img at bounding box center [1011, 343] width 8 height 8
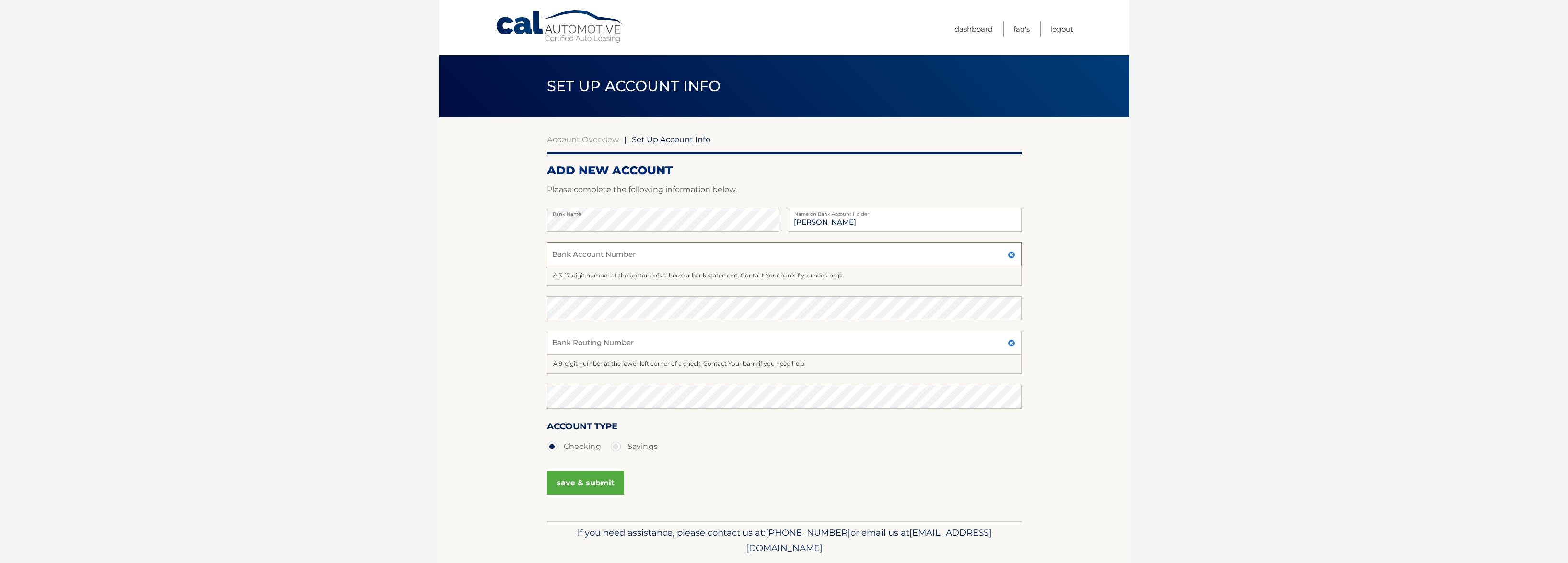
click at [594, 252] on input "Bank Account Number" at bounding box center [784, 254] width 475 height 24
type input "8351937427"
click at [565, 343] on input "Bank Routing Number" at bounding box center [784, 342] width 475 height 24
click at [576, 340] on input "Bank Routing Number" at bounding box center [784, 342] width 475 height 24
type input "255077370"
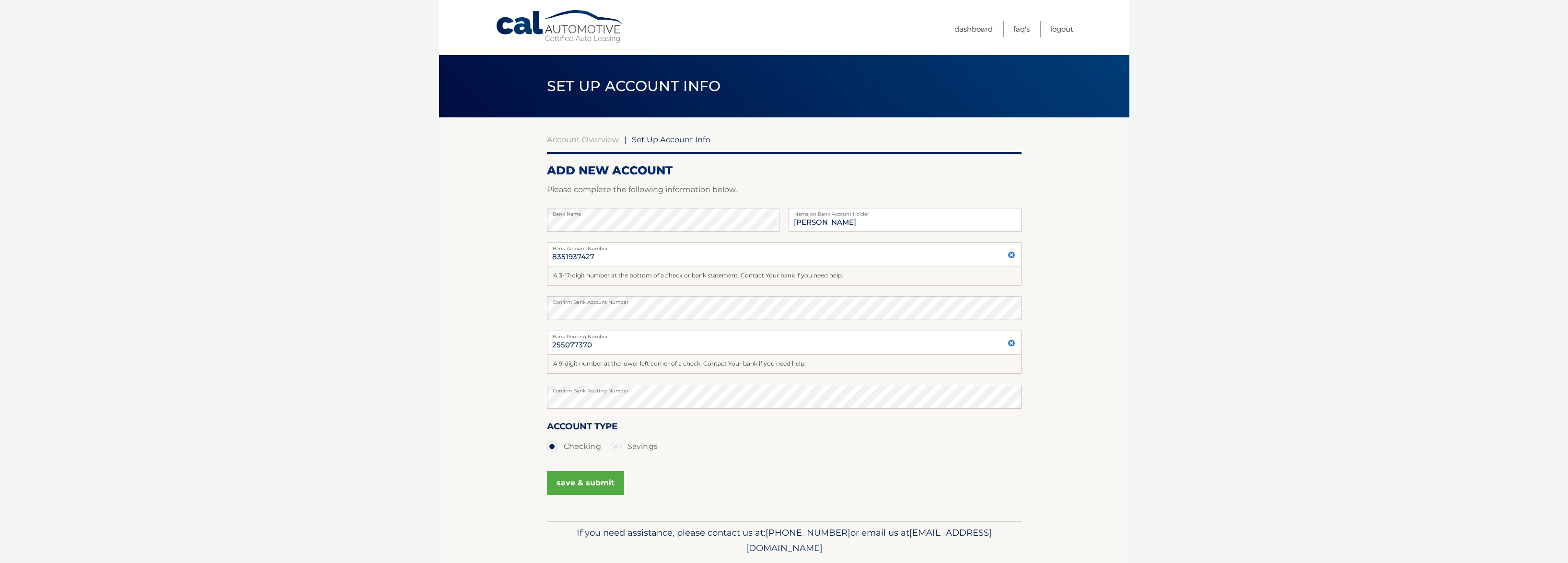
click at [594, 482] on button "save & submit" at bounding box center [585, 483] width 77 height 24
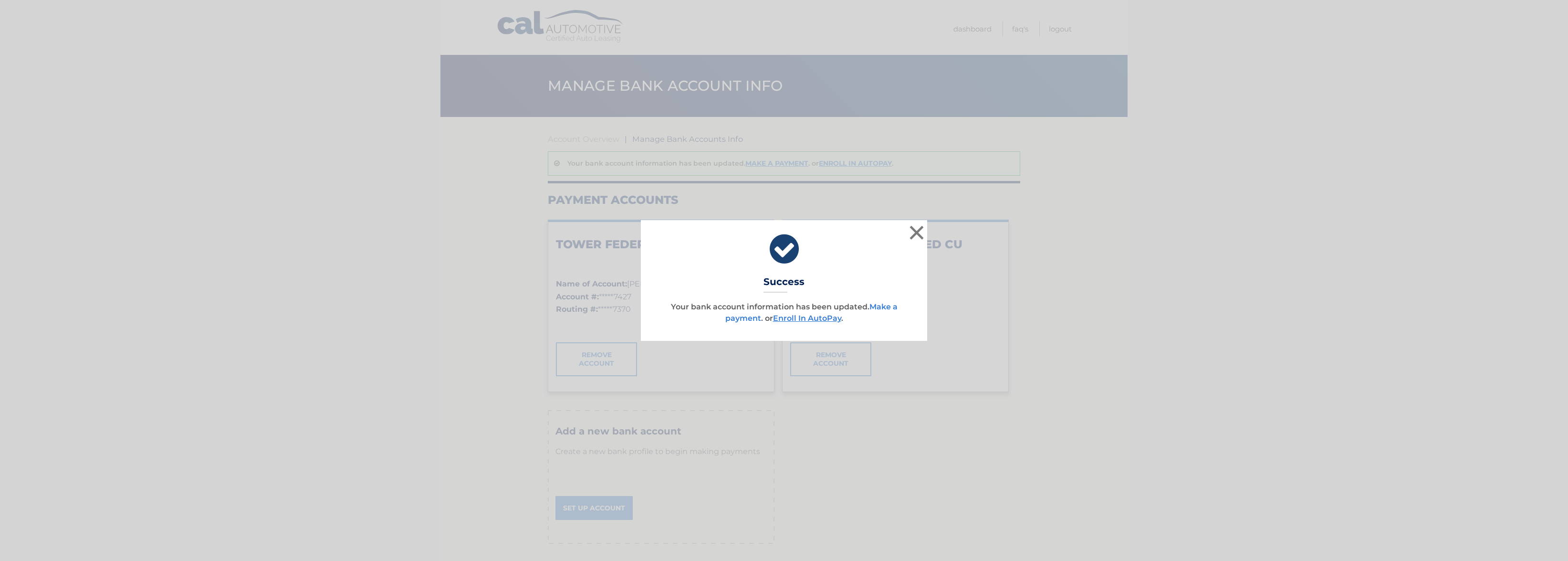
click at [884, 305] on link "Make a payment" at bounding box center [811, 312] width 172 height 20
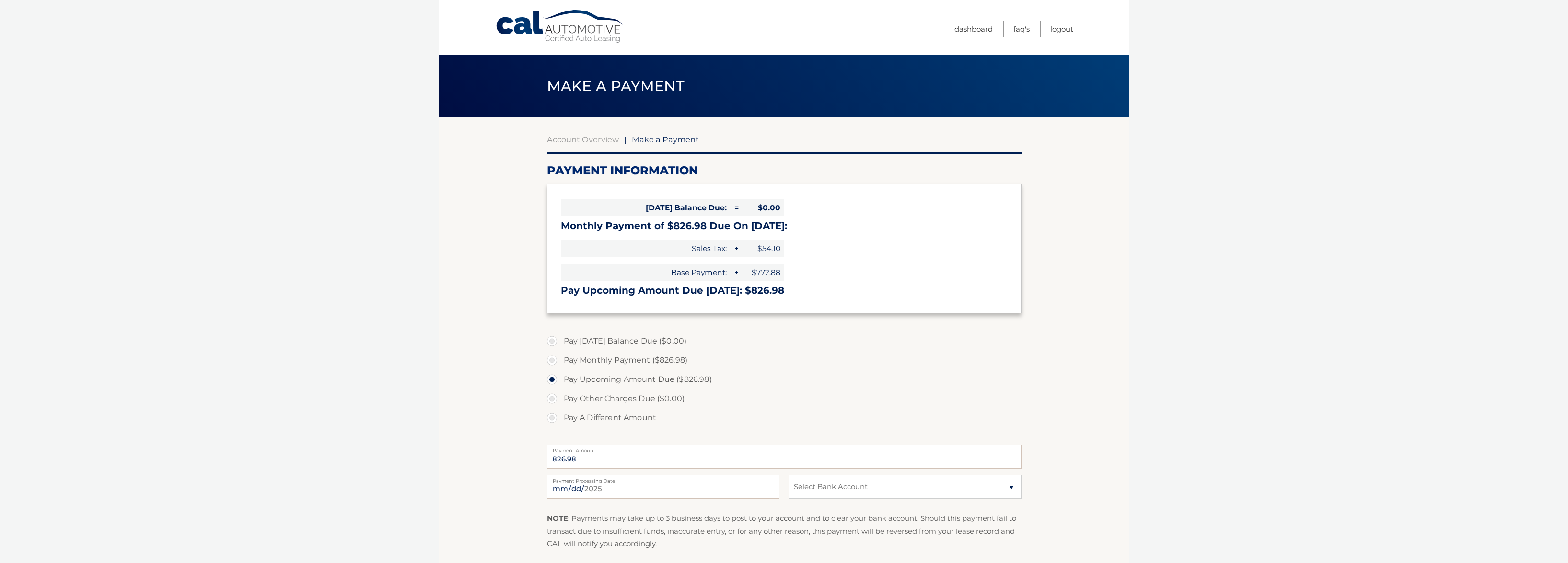
click at [607, 416] on label "Pay A Different Amount" at bounding box center [784, 418] width 475 height 19
click at [561, 416] on input "Pay A Different Amount" at bounding box center [556, 416] width 10 height 15
radio input "true"
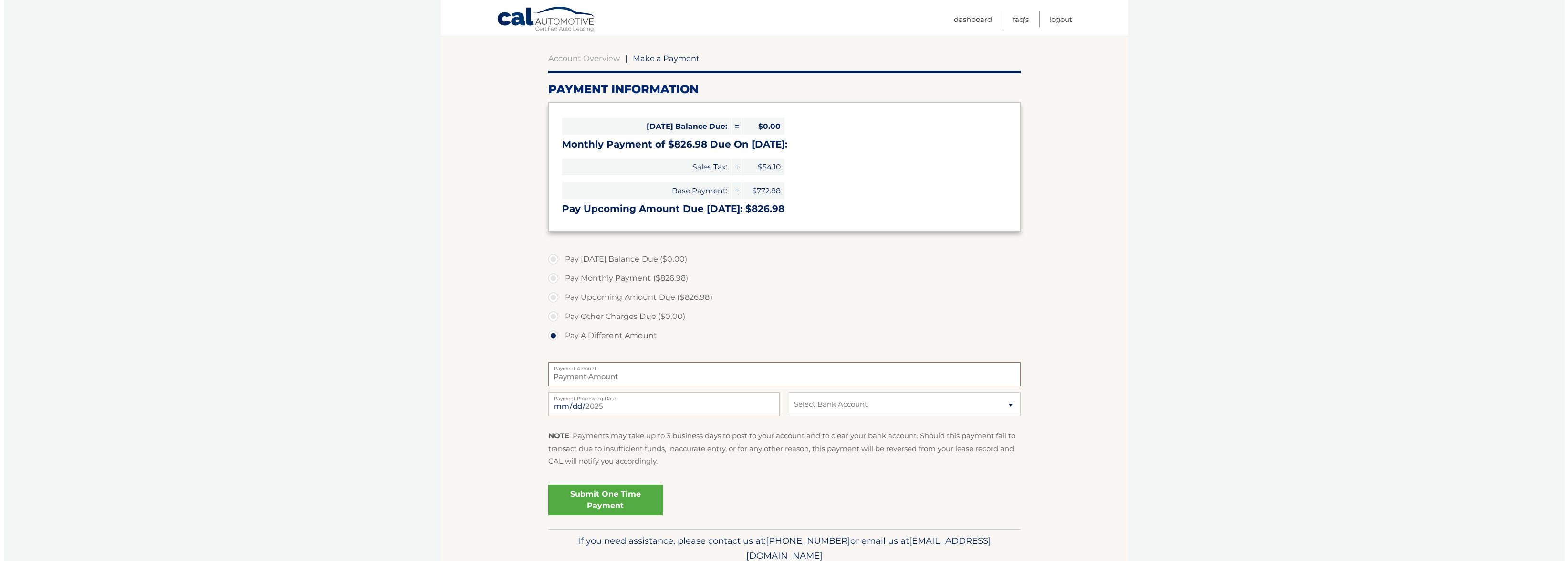
scroll to position [121, 0]
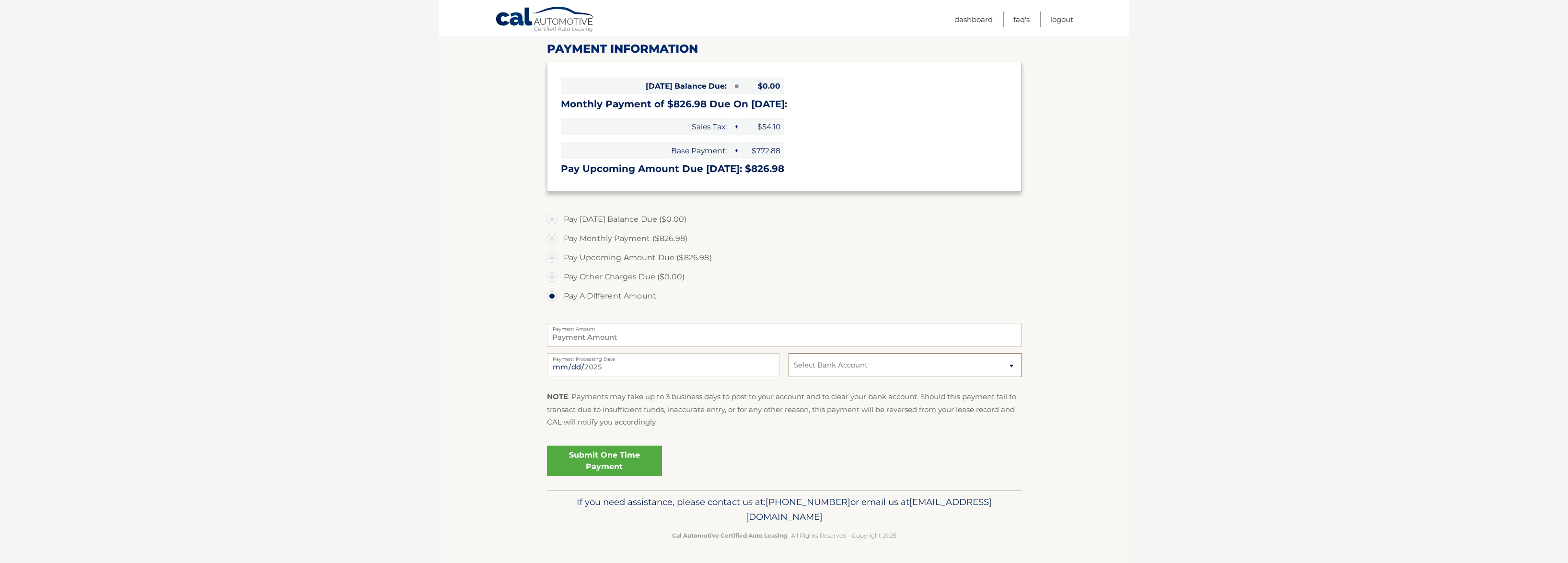
click at [806, 363] on select "Select Bank Account Checking TOWER FEDERAL CREDIT UNION *****7427 Checking PUBL…" at bounding box center [904, 365] width 233 height 24
select select "YTA2ZmYzNWEtMzVkMy00ZGNmLWFmN2EtYzEzYTg1MDdlMmFj"
click at [788, 353] on select "Select Bank Account Checking TOWER FEDERAL CREDIT UNION *****7427 Checking PUBL…" at bounding box center [904, 365] width 233 height 24
click at [763, 338] on input "Payment Amount" at bounding box center [784, 335] width 475 height 24
type input "2480.94"
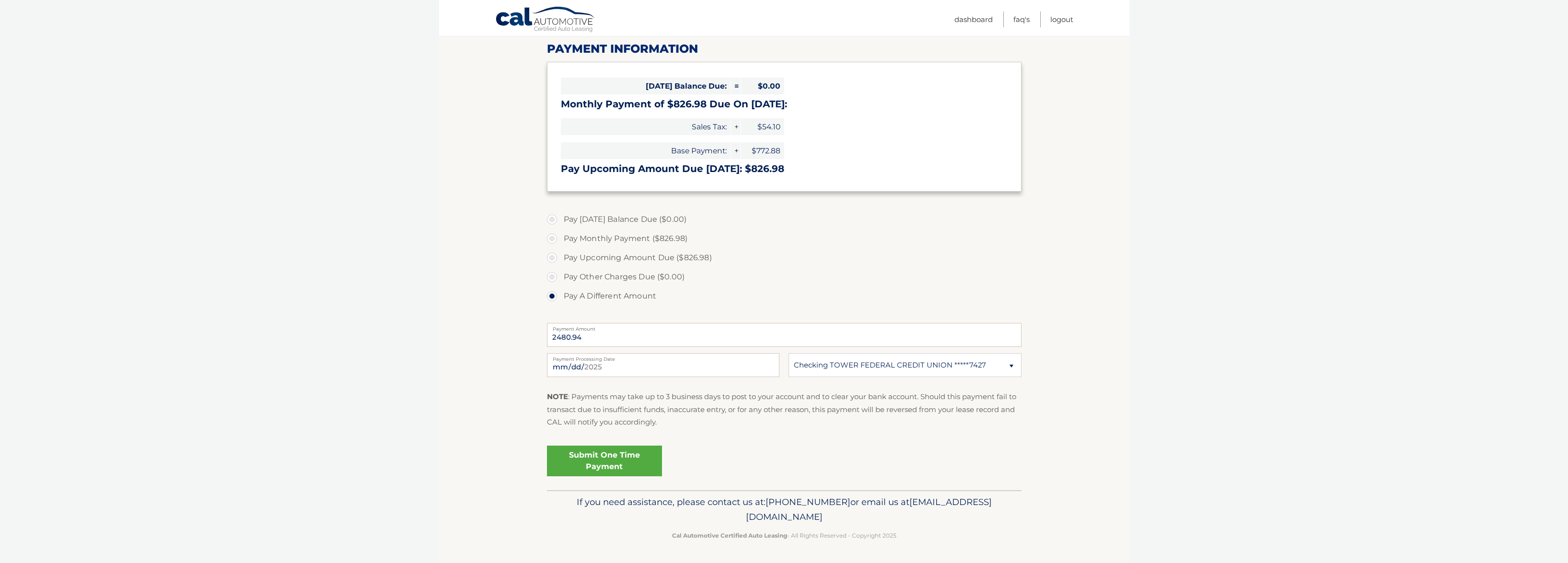
click at [598, 462] on link "Submit One Time Payment" at bounding box center [605, 461] width 115 height 31
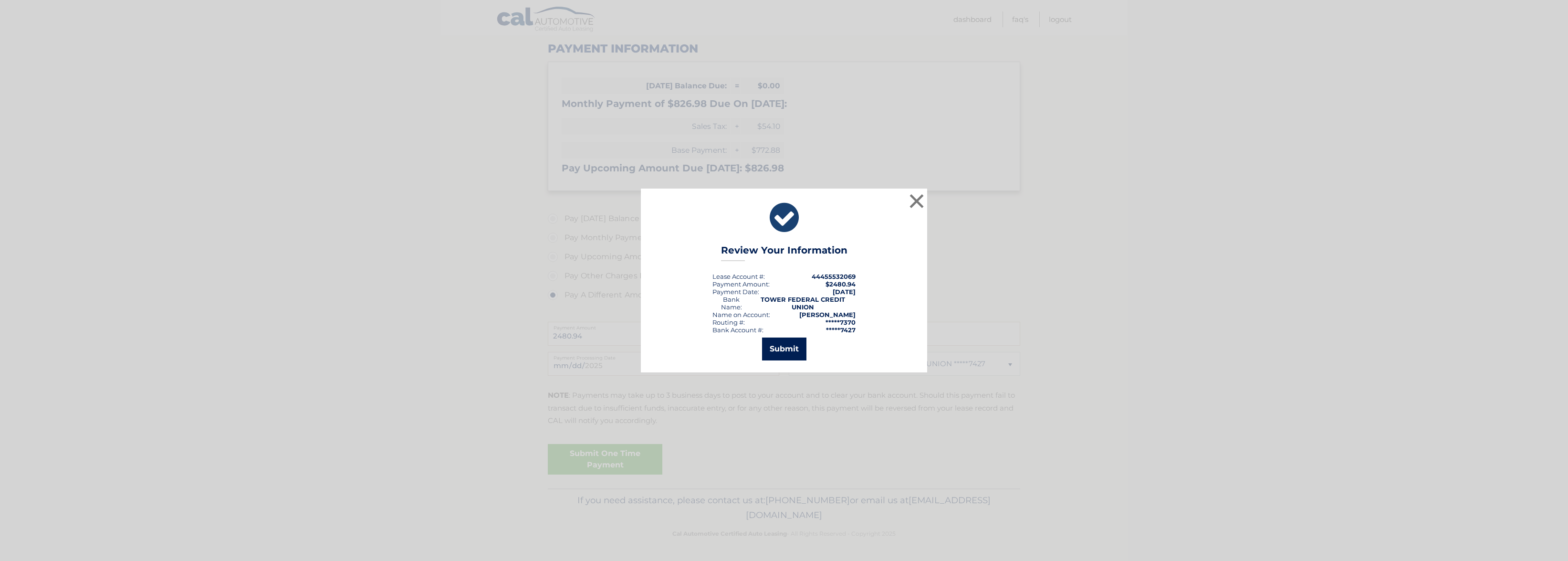
click at [775, 346] on button "Submit" at bounding box center [784, 349] width 44 height 23
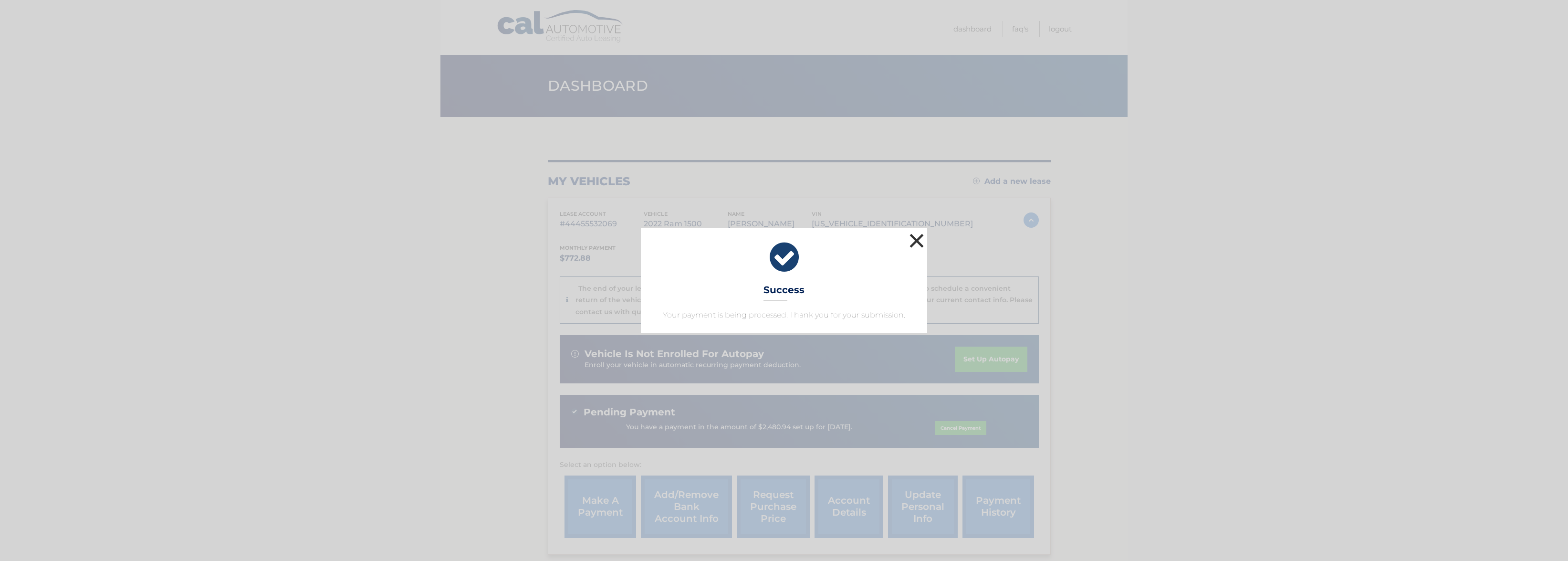
click at [915, 242] on button "×" at bounding box center [916, 241] width 19 height 19
